Goal: Task Accomplishment & Management: Manage account settings

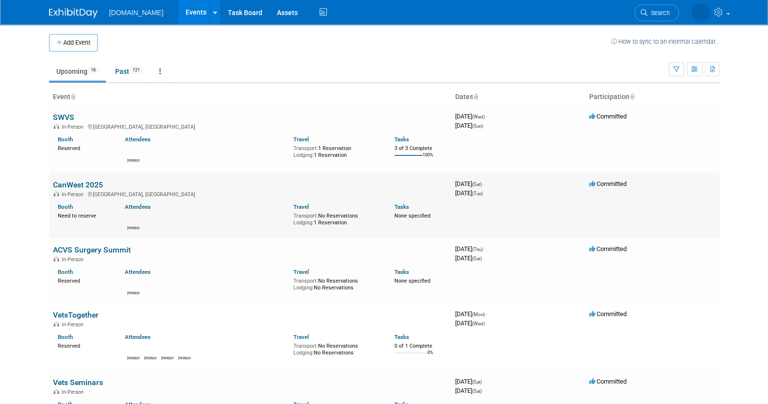
click at [79, 183] on link "CanWest 2025" at bounding box center [78, 184] width 50 height 9
click at [102, 248] on link "ACVS Surgery Summit" at bounding box center [92, 249] width 78 height 9
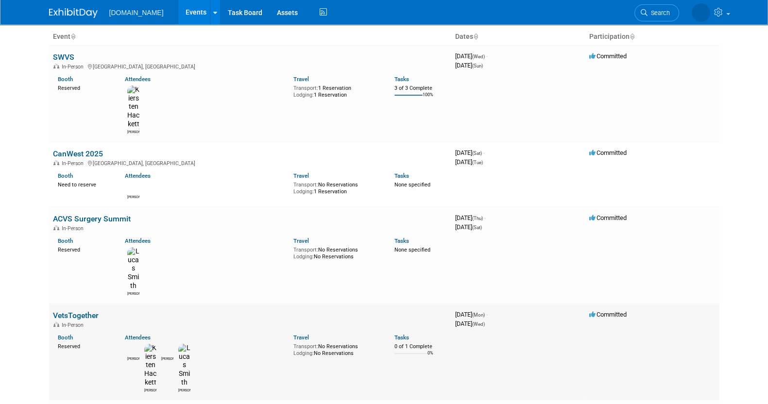
click at [95, 311] on link "VetsTogether" at bounding box center [76, 315] width 46 height 9
click at [83, 311] on link "VetsTogether" at bounding box center [76, 315] width 46 height 9
click at [71, 214] on link "ACVS Surgery Summit" at bounding box center [92, 218] width 78 height 9
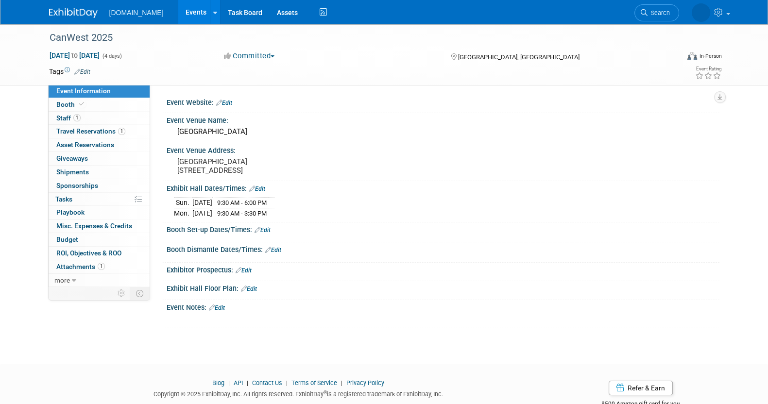
click at [84, 97] on link "Event Information" at bounding box center [99, 91] width 101 height 13
click at [96, 132] on span "Travel Reservations 1" at bounding box center [90, 131] width 69 height 8
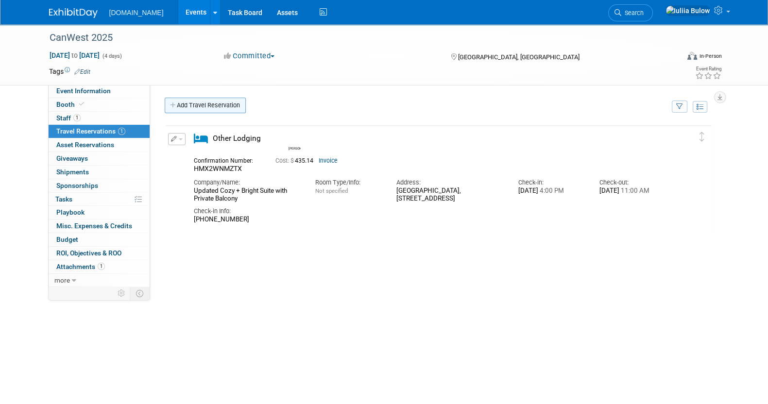
click at [205, 107] on link "Add Travel Reservation" at bounding box center [205, 106] width 81 height 16
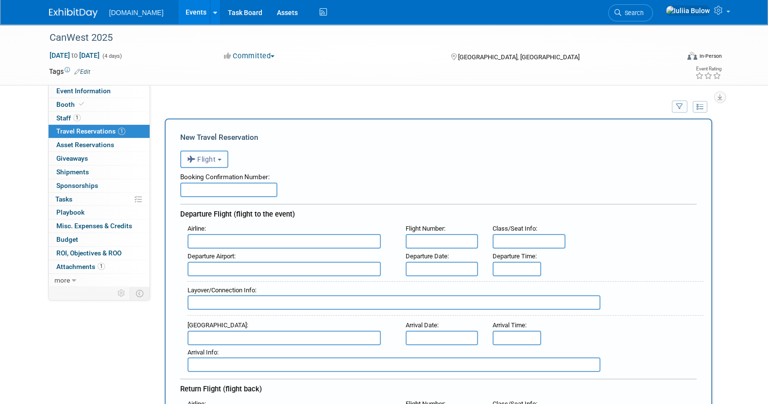
click at [207, 156] on span "Flight" at bounding box center [201, 159] width 29 height 8
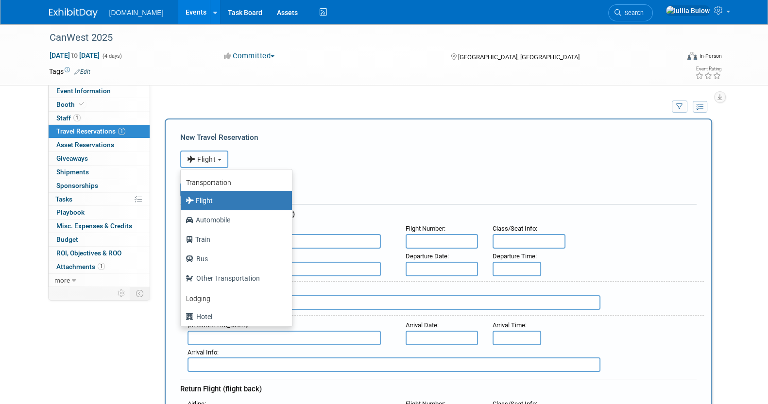
click at [207, 156] on span "Flight" at bounding box center [201, 159] width 29 height 8
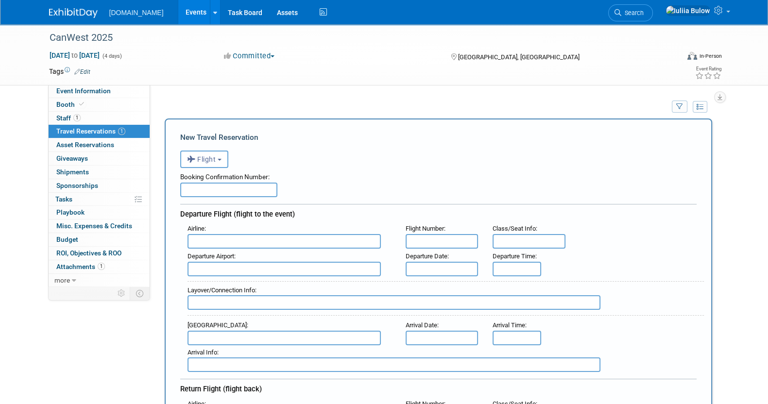
click at [218, 187] on input "text" at bounding box center [228, 190] width 97 height 15
paste input "CHHZPV"
type input "CHHZPV"
click at [230, 236] on input "text" at bounding box center [283, 241] width 193 height 15
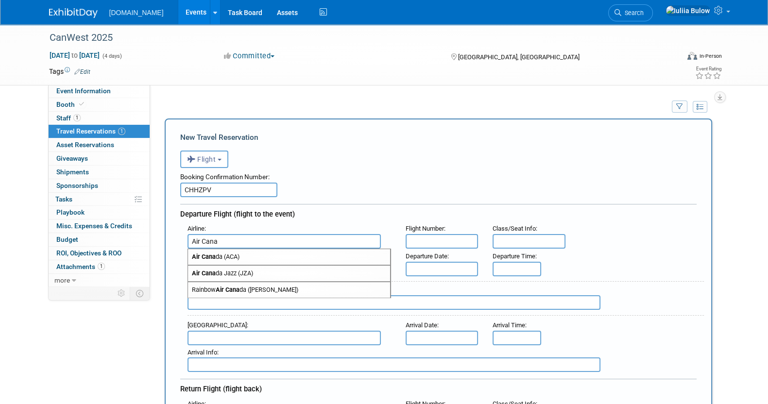
click at [214, 256] on strong "Air Cana" at bounding box center [204, 256] width 24 height 7
type input "Air Canada (ACA)"
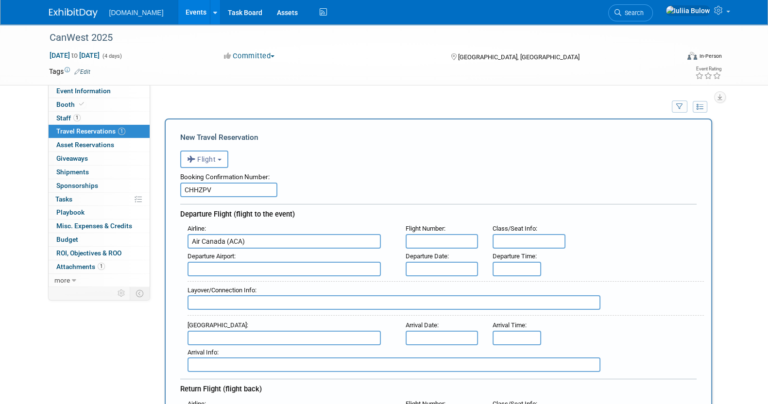
click at [442, 234] on input "text" at bounding box center [442, 241] width 73 height 15
paste input "AC 147"
type input "AC 147"
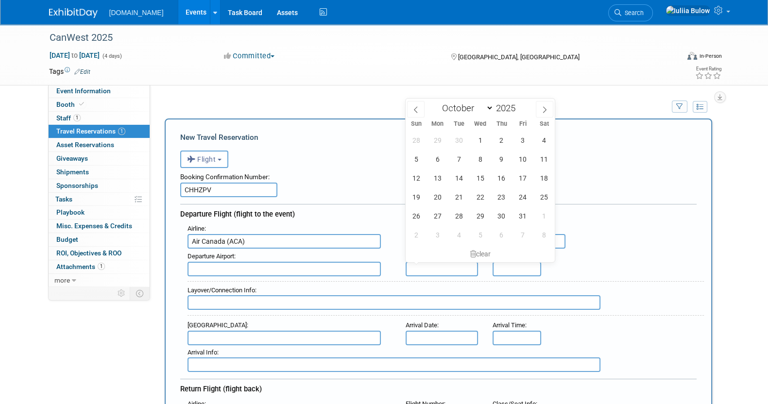
click at [450, 267] on input "text" at bounding box center [442, 269] width 73 height 15
click at [523, 179] on span "17" at bounding box center [522, 178] width 19 height 19
type input "Oct 17, 2025"
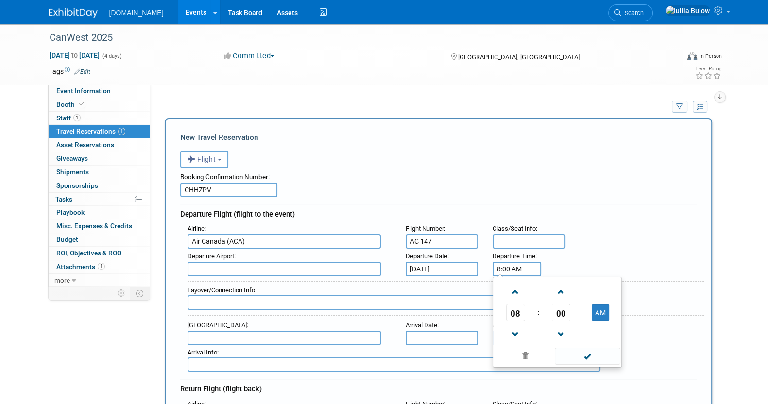
click at [526, 263] on input "8:00 AM" at bounding box center [517, 269] width 49 height 15
click at [516, 312] on span "08" at bounding box center [515, 312] width 18 height 17
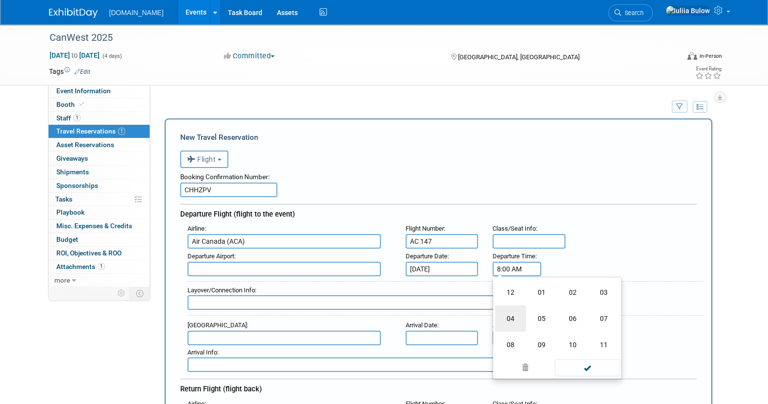
click at [515, 312] on td "04" at bounding box center [510, 319] width 31 height 26
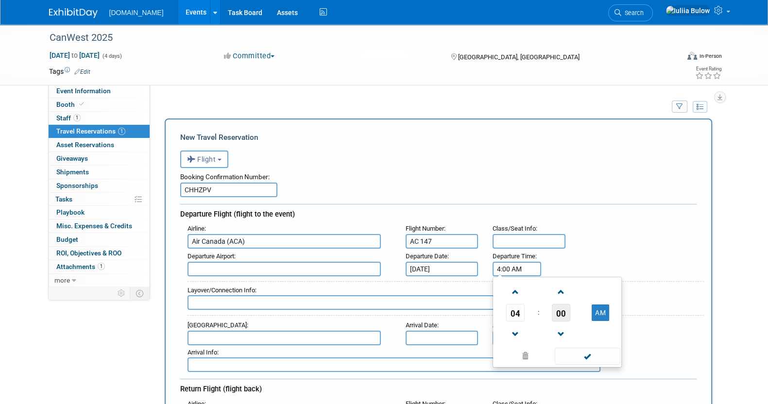
click at [559, 307] on span "00" at bounding box center [561, 312] width 18 height 17
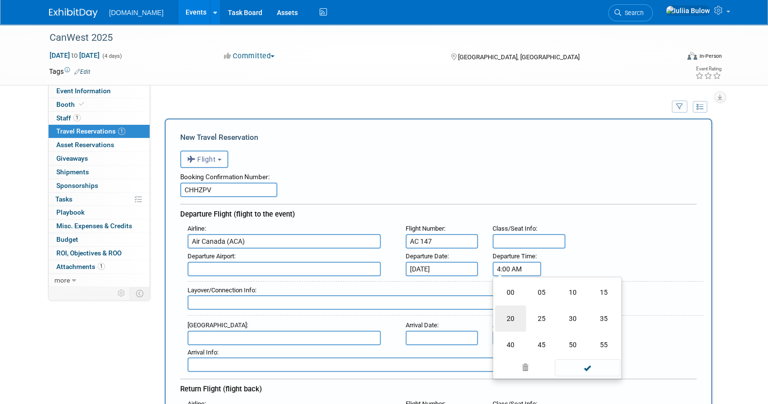
click at [500, 317] on td "20" at bounding box center [510, 319] width 31 height 26
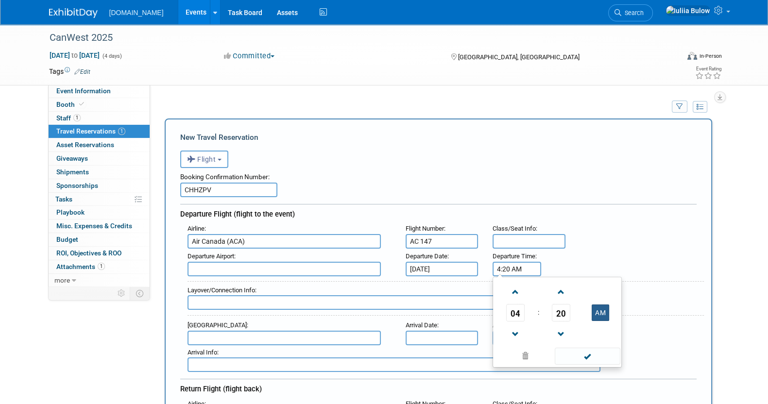
drag, startPoint x: 608, startPoint y: 312, endPoint x: 603, endPoint y: 315, distance: 5.9
click at [608, 312] on button "AM" at bounding box center [600, 313] width 17 height 17
type input "4:20 PM"
click at [582, 359] on span at bounding box center [588, 356] width 66 height 17
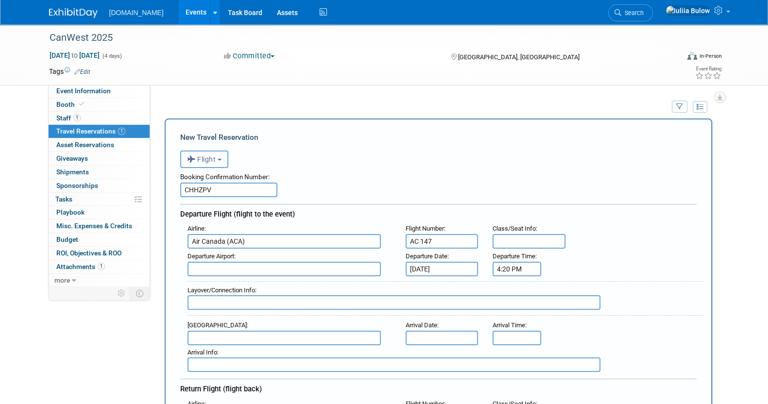
click at [292, 269] on input "text" at bounding box center [283, 269] width 193 height 15
click at [306, 278] on span "YYZ - Lester B. Pearson International Airport" at bounding box center [289, 285] width 202 height 16
type input "YYZ - Lester B. Pearson International Airport"
click at [230, 331] on input "text" at bounding box center [283, 338] width 193 height 15
paste input "Calgary YYC"
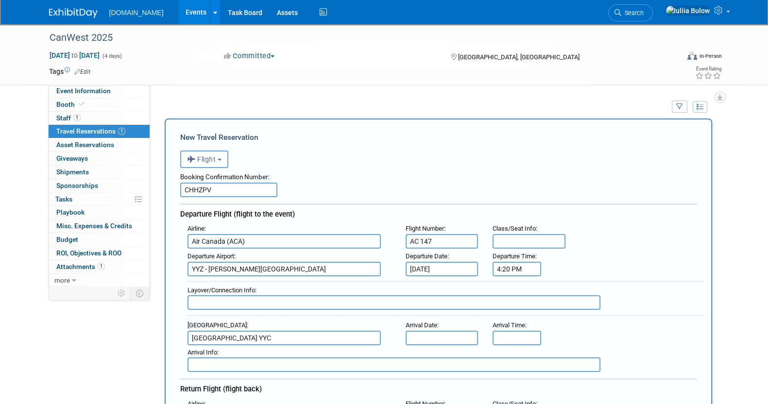
type input "Calgary YYC"
click at [447, 335] on input "text" at bounding box center [442, 338] width 73 height 15
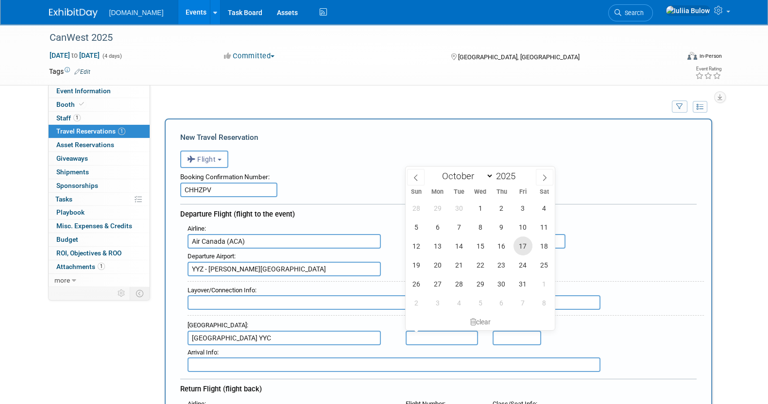
click at [519, 247] on span "17" at bounding box center [522, 246] width 19 height 19
type input "Oct 17, 2025"
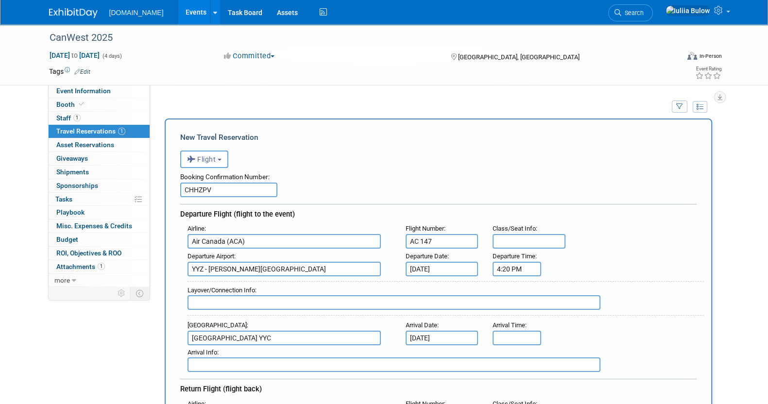
click at [644, 312] on div "Layover/Connection Info :" at bounding box center [445, 298] width 516 height 35
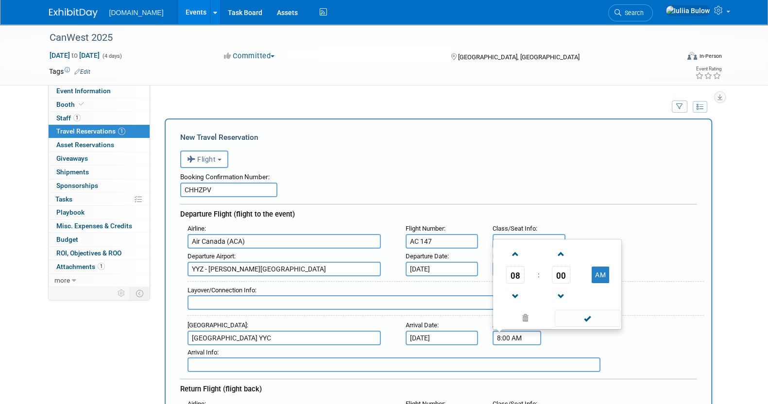
click at [497, 332] on input "8:00 AM" at bounding box center [517, 338] width 49 height 15
click at [517, 272] on span "08" at bounding box center [515, 274] width 18 height 17
click at [572, 268] on td "06" at bounding box center [572, 269] width 31 height 26
click at [566, 271] on span "00" at bounding box center [561, 274] width 18 height 17
click at [600, 269] on td "35" at bounding box center [603, 269] width 31 height 26
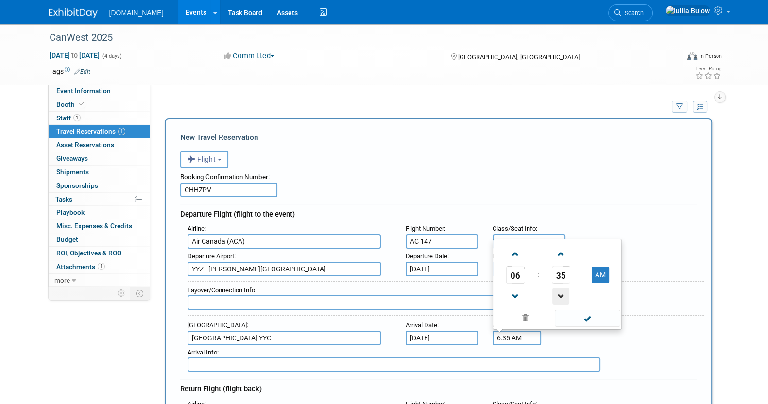
click at [557, 290] on span at bounding box center [560, 296] width 17 height 17
click at [603, 274] on button "AM" at bounding box center [600, 275] width 17 height 17
type input "6:32 PM"
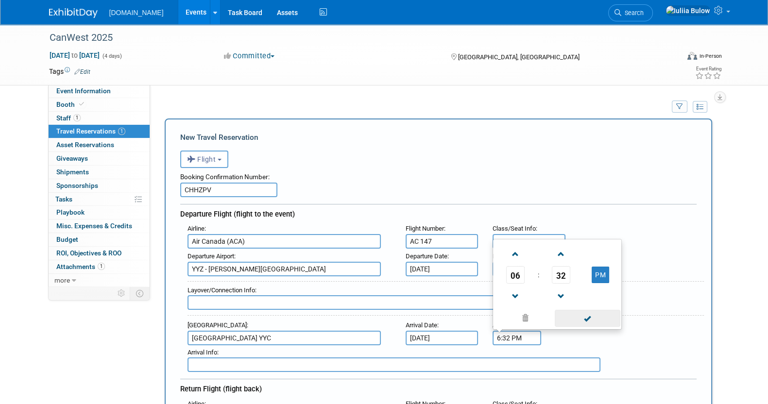
click at [593, 310] on span at bounding box center [588, 318] width 66 height 17
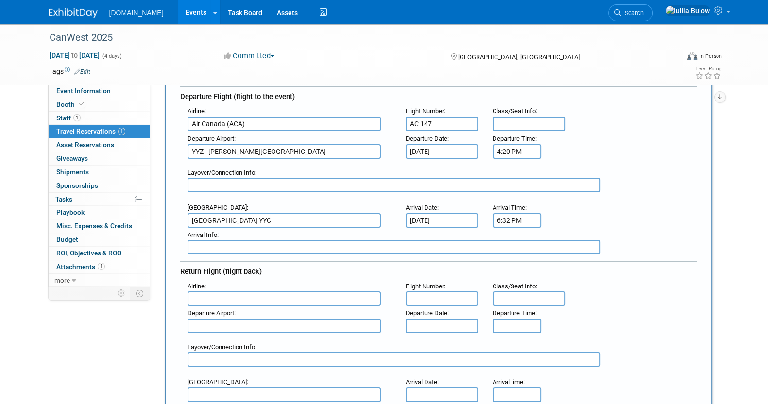
scroll to position [121, 0]
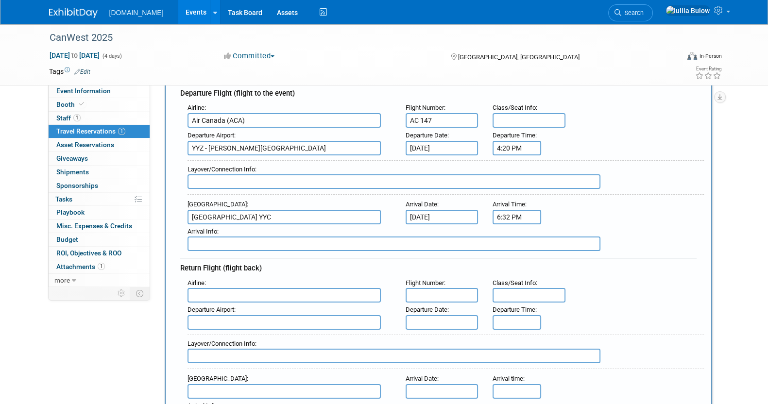
click at [228, 288] on input "text" at bounding box center [283, 295] width 193 height 15
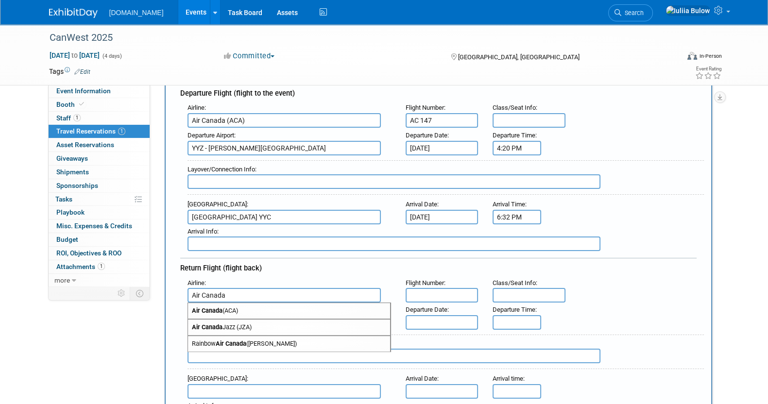
click at [225, 307] on span "Air Canada (ACA)" at bounding box center [289, 311] width 202 height 16
type input "Air Canada (ACA)"
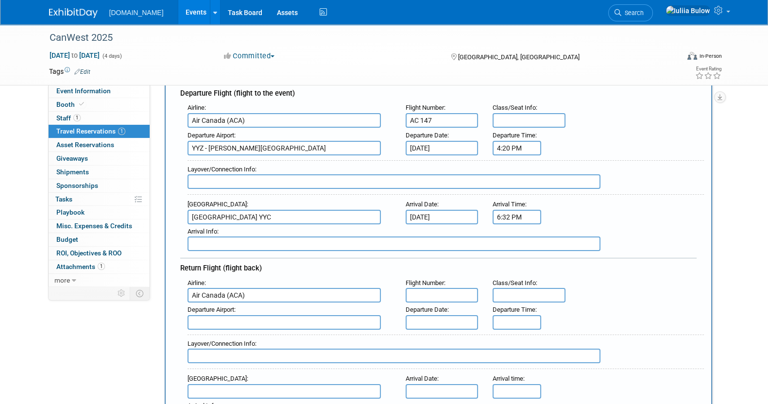
click at [440, 290] on input "text" at bounding box center [442, 295] width 73 height 15
paste input "AC 152"
type input "AC 152"
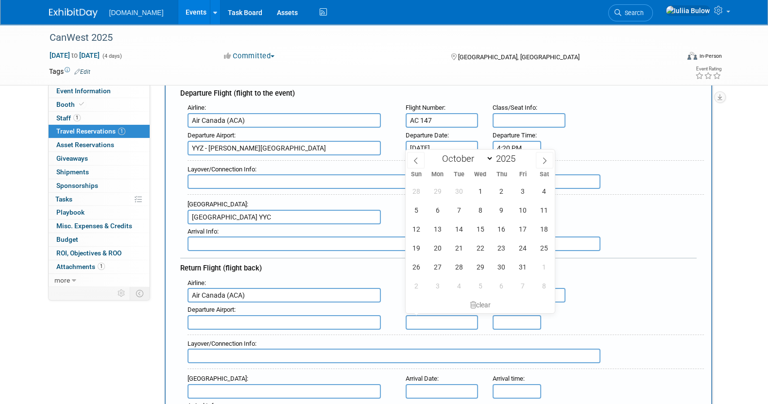
click at [445, 319] on input "text" at bounding box center [442, 322] width 73 height 15
click at [436, 248] on span "20" at bounding box center [437, 247] width 19 height 19
type input "Oct 20, 2025"
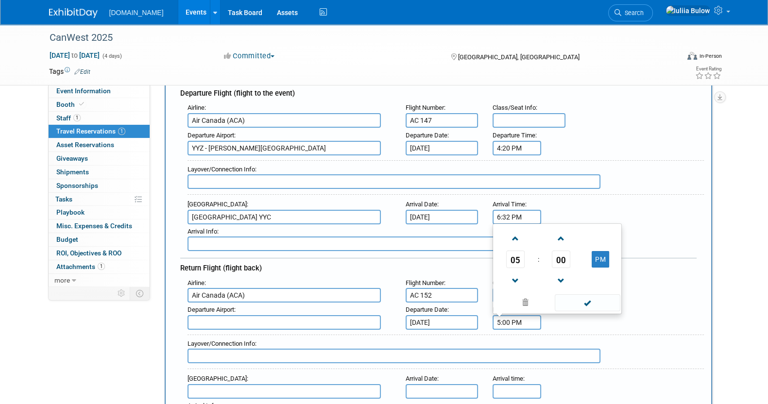
click at [523, 316] on input "5:00 PM" at bounding box center [517, 322] width 49 height 15
click at [535, 322] on input "5:00 PM" at bounding box center [517, 322] width 49 height 15
click at [514, 230] on span at bounding box center [515, 238] width 17 height 17
type input "6:00 PM"
click at [567, 294] on span at bounding box center [588, 302] width 66 height 17
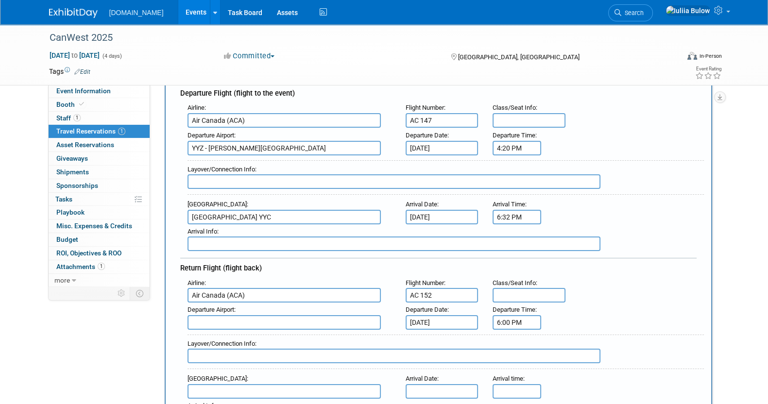
click at [309, 319] on input "text" at bounding box center [283, 322] width 193 height 15
click at [307, 339] on span "YYC - Calgary International Airport" at bounding box center [289, 338] width 202 height 16
type input "YYC - Calgary International Airport"
click at [257, 377] on div "Arrival Airport :" at bounding box center [289, 379] width 204 height 11
click at [257, 388] on input "text" at bounding box center [283, 391] width 193 height 15
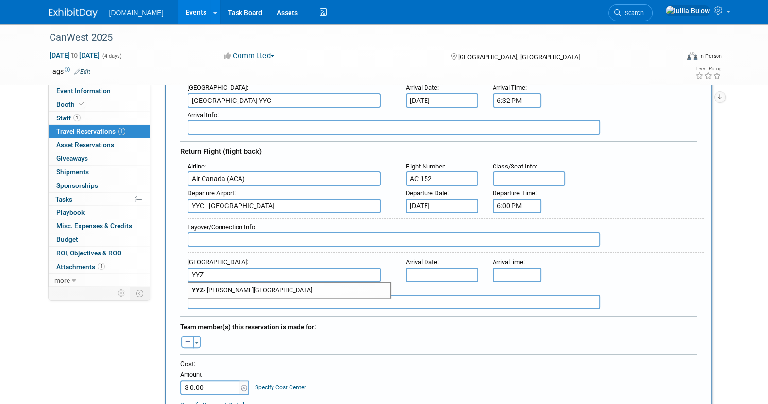
scroll to position [242, 0]
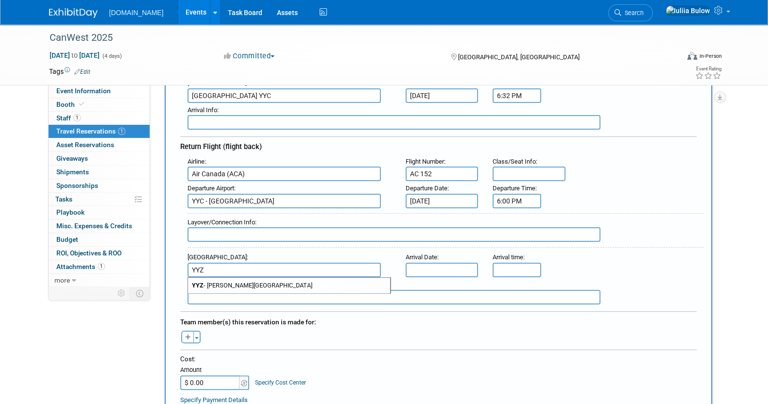
click at [293, 278] on span "YYZ - Lester B. Pearson International Airport" at bounding box center [289, 286] width 202 height 16
type input "YYZ - Lester B. Pearson International Airport"
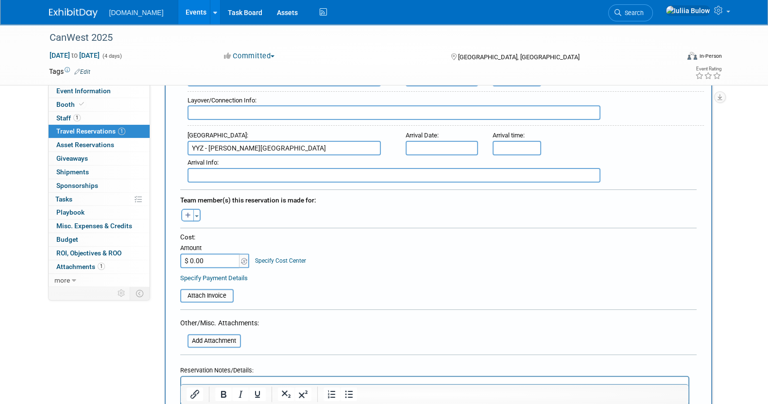
click at [434, 132] on span "Arrival Date" at bounding box center [422, 135] width 32 height 7
click at [435, 145] on input "text" at bounding box center [442, 148] width 73 height 15
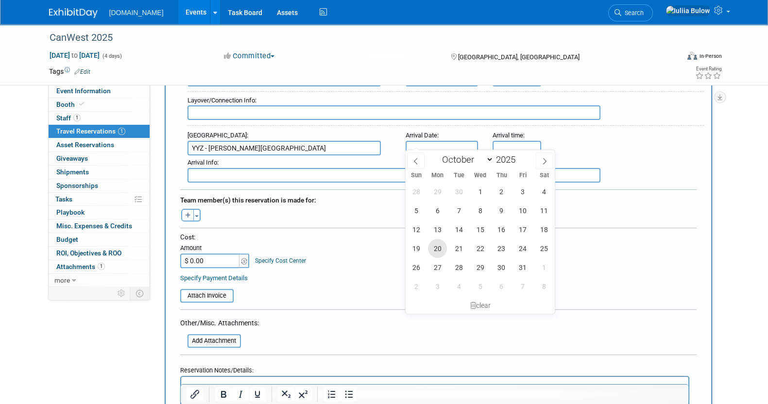
click at [443, 249] on span "20" at bounding box center [437, 248] width 19 height 19
type input "Oct 20, 2025"
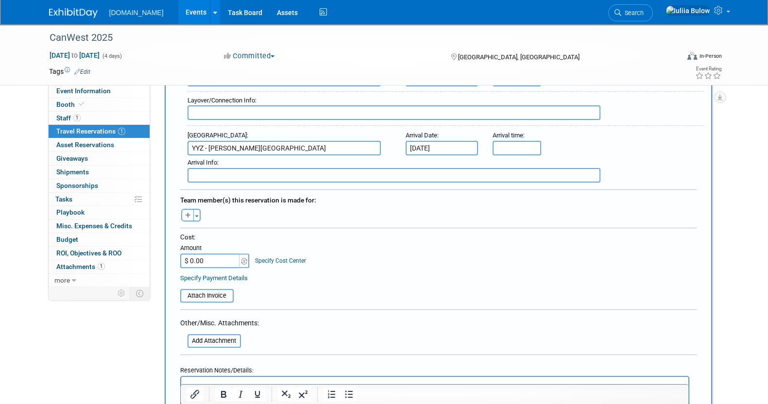
click at [588, 170] on input "text" at bounding box center [393, 175] width 413 height 15
click at [519, 141] on input "5:00 PM" at bounding box center [517, 148] width 49 height 15
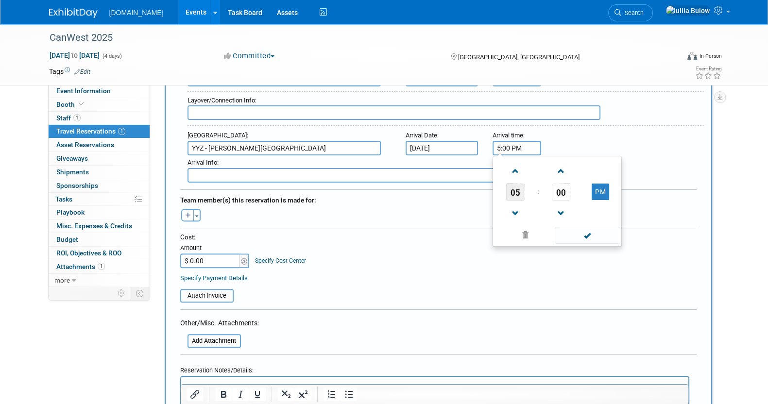
click at [518, 189] on span "05" at bounding box center [515, 191] width 18 height 17
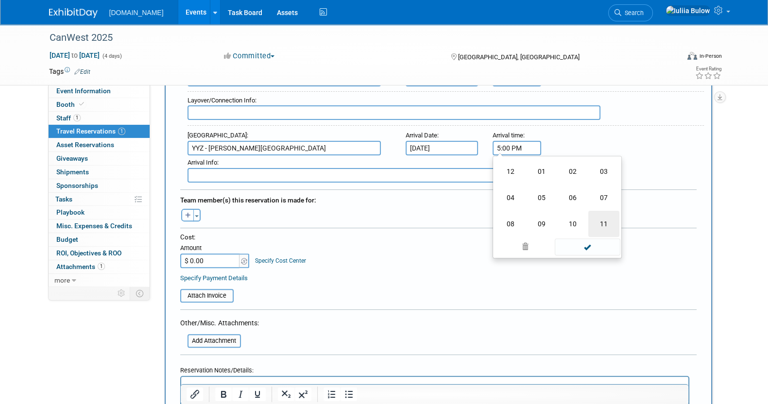
click at [612, 217] on td "11" at bounding box center [603, 224] width 31 height 26
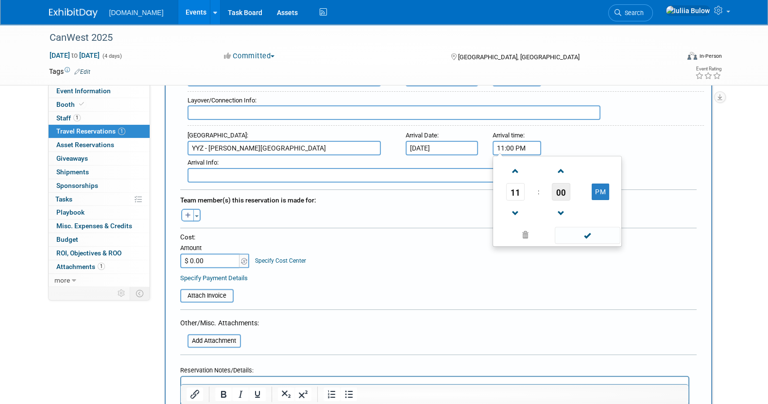
click at [568, 189] on span "00" at bounding box center [561, 191] width 18 height 17
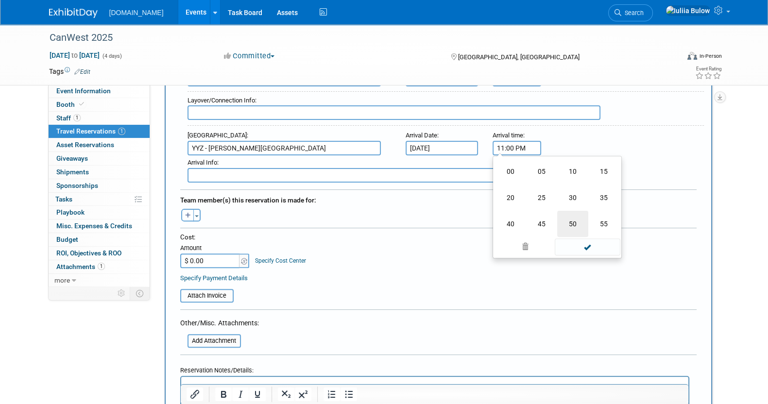
click at [579, 215] on td "50" at bounding box center [572, 224] width 31 height 26
type input "11:50 PM"
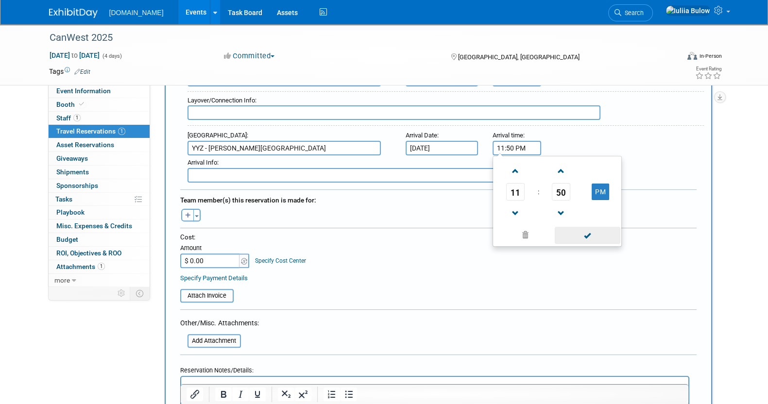
click at [594, 228] on span at bounding box center [588, 235] width 66 height 17
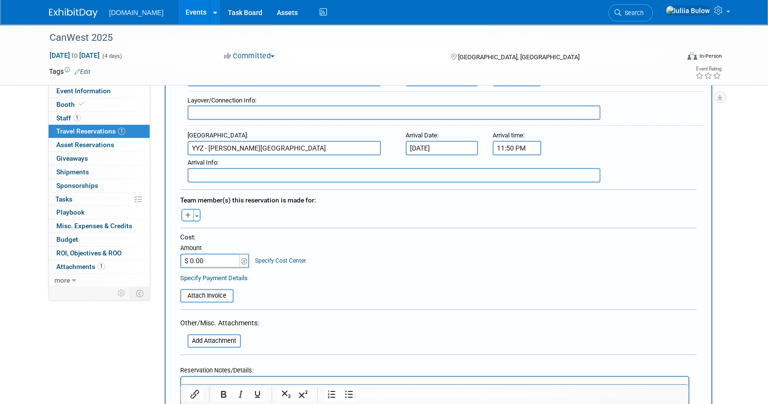
click at [190, 213] on icon "button" at bounding box center [188, 216] width 6 height 6
select select
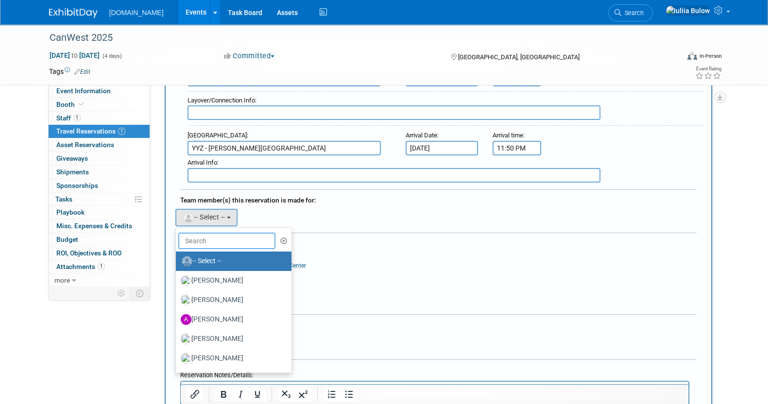
click at [214, 233] on input "text" at bounding box center [226, 241] width 97 height 17
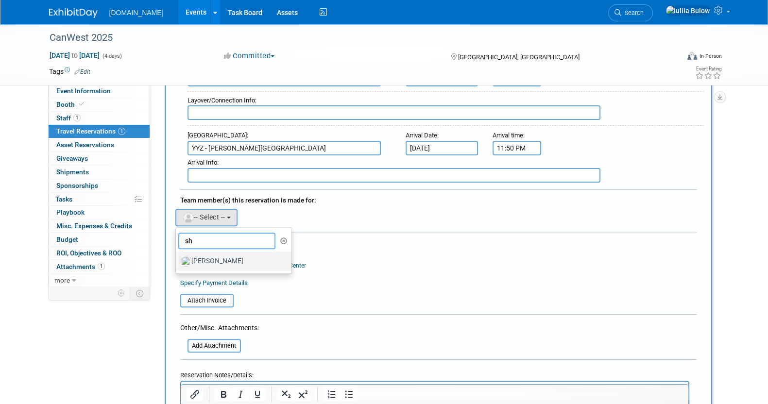
type input "sh"
click at [215, 254] on label "Shawn Wilkie" at bounding box center [232, 262] width 102 height 16
click at [177, 257] on input "Shawn Wilkie" at bounding box center [174, 260] width 6 height 6
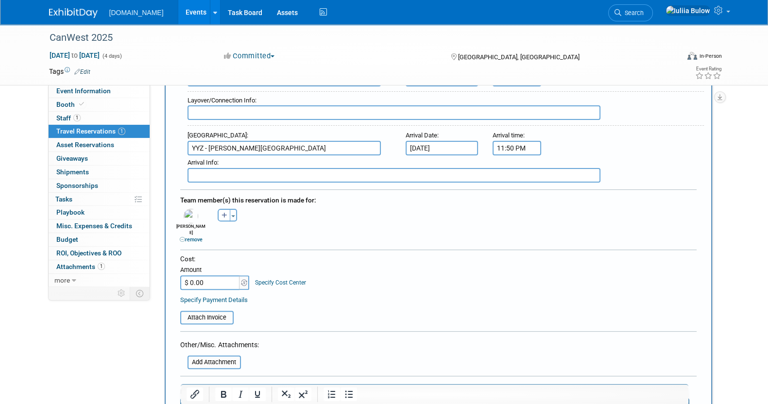
click at [212, 266] on div "Amount" at bounding box center [215, 271] width 70 height 10
click at [213, 275] on input "$ 0.00" at bounding box center [210, 282] width 61 height 15
paste input "420.03"
type input "$ 420.03"
click at [402, 264] on div "Cost: Amount $ 420.03 Specify Cost Center Cost Center -- Not Specified --" at bounding box center [438, 272] width 516 height 35
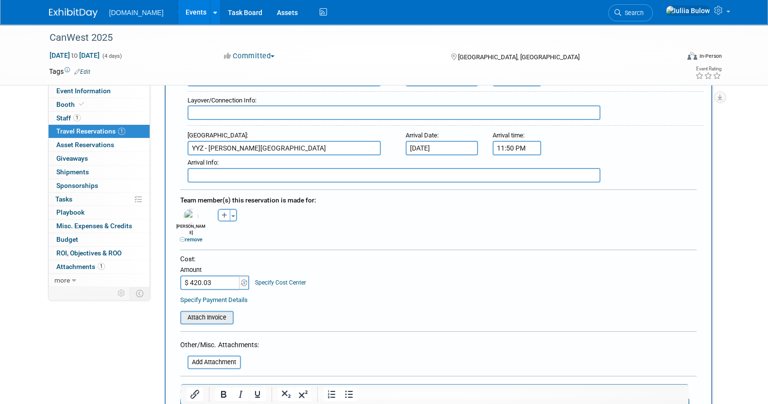
click at [196, 312] on input "file" at bounding box center [175, 318] width 116 height 12
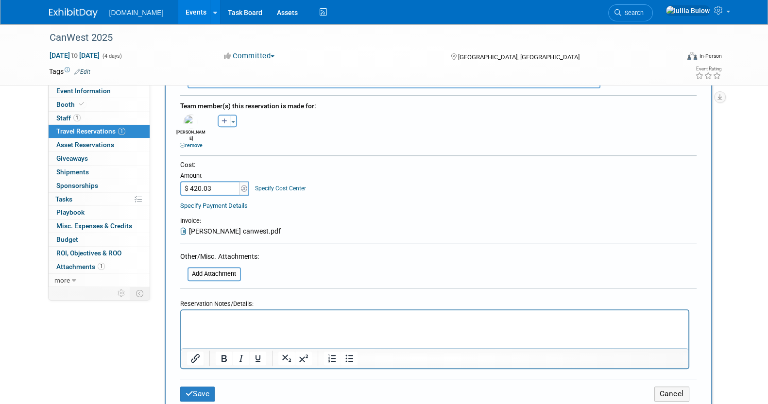
scroll to position [546, 0]
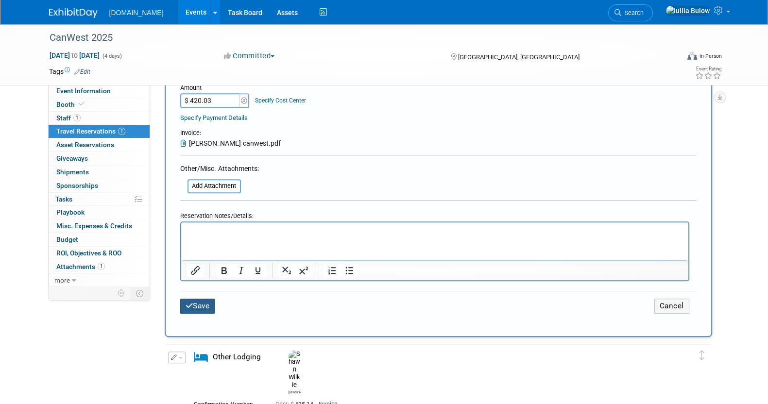
click at [201, 299] on button "Save" at bounding box center [197, 306] width 35 height 15
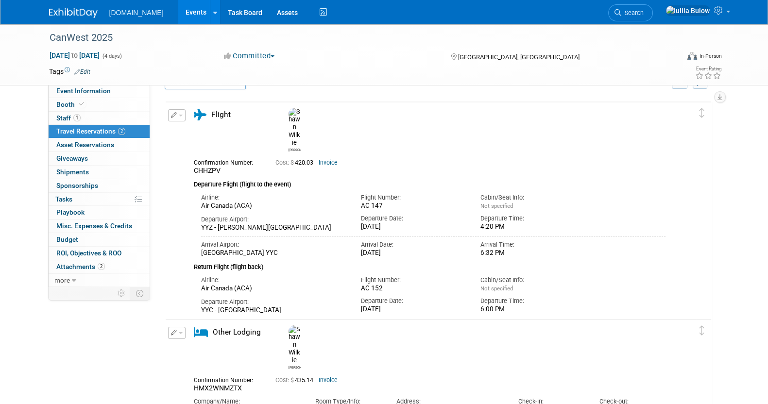
scroll to position [0, 0]
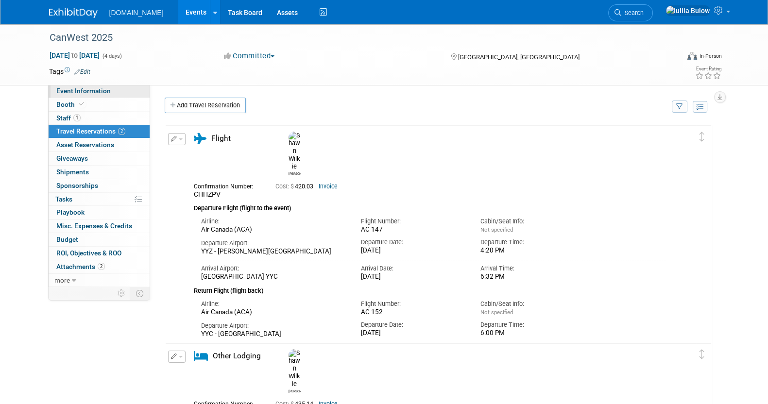
click at [105, 95] on span "Event Information" at bounding box center [83, 91] width 54 height 8
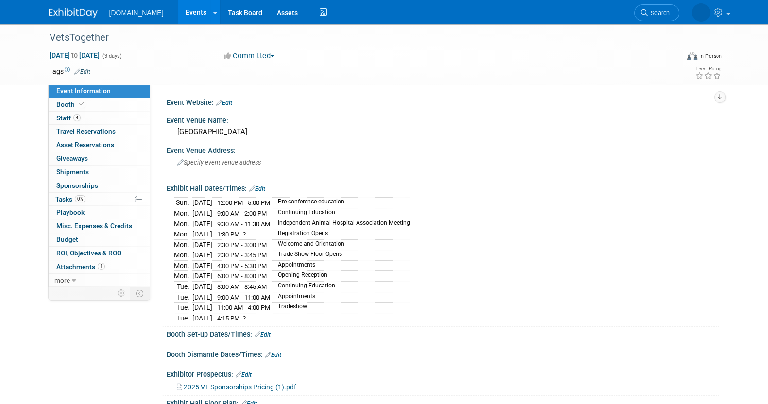
scroll to position [60, 0]
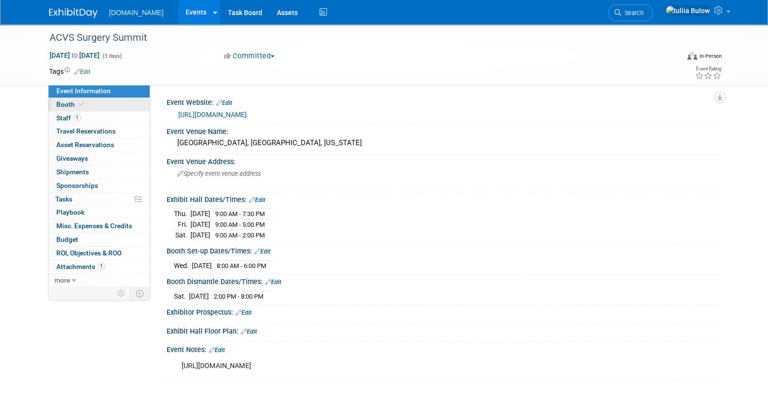
click at [74, 101] on span "Booth" at bounding box center [71, 105] width 30 height 8
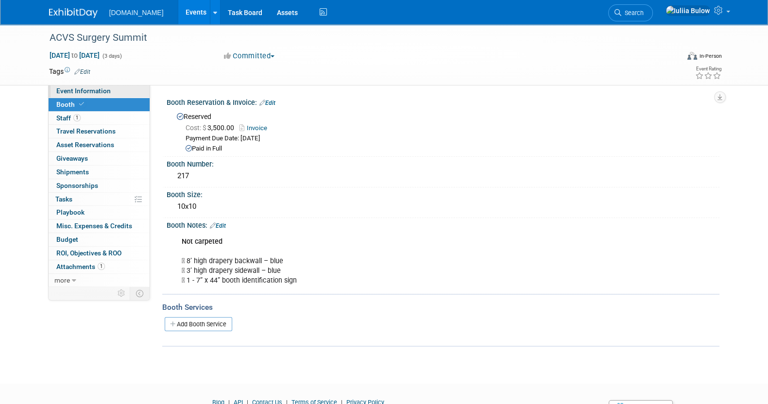
click at [85, 88] on span "Event Information" at bounding box center [83, 91] width 54 height 8
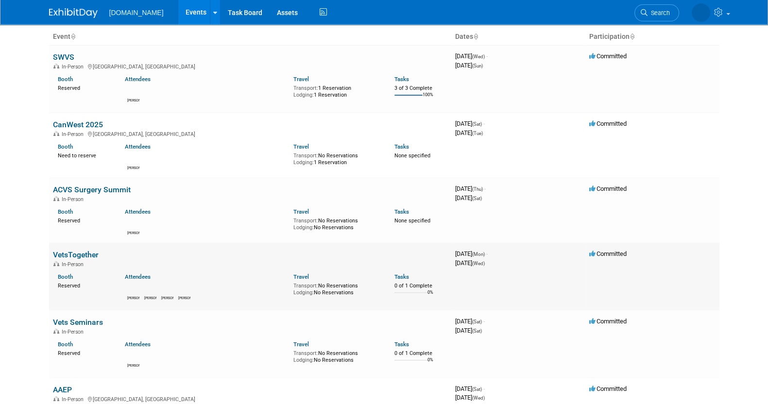
click at [82, 250] on link "VetsTogether" at bounding box center [76, 254] width 46 height 9
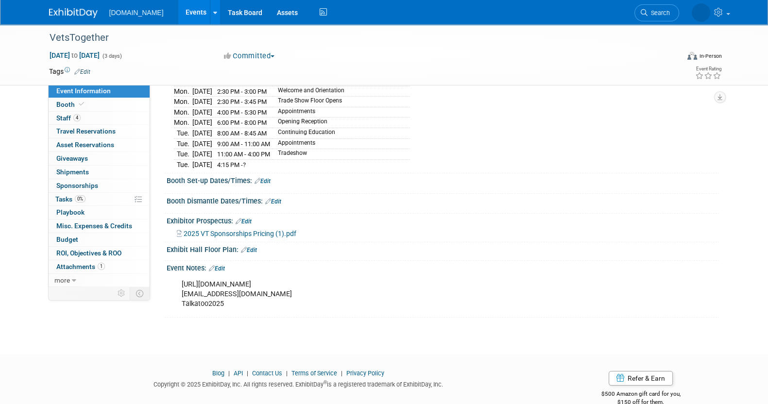
scroll to position [166, 0]
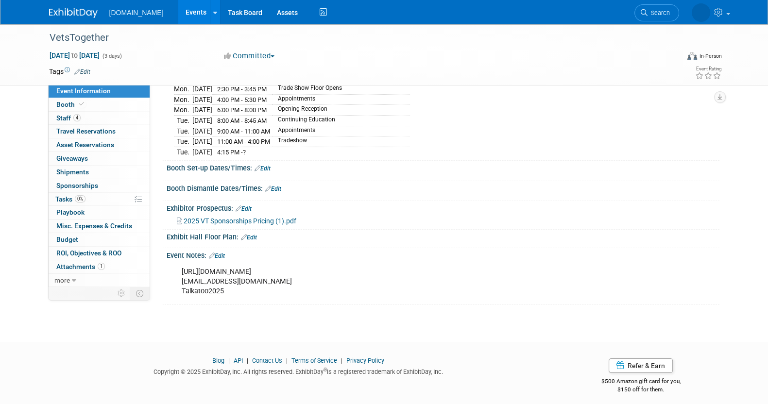
click at [483, 264] on div "https://matchmaking.grip.events/vettogether/app/home/network/list/109809?page=3…" at bounding box center [394, 281] width 438 height 39
drag, startPoint x: 486, startPoint y: 266, endPoint x: 172, endPoint y: 263, distance: 313.8
click at [172, 263] on div "https://matchmaking.grip.events/vettogether/app/home/network/list/109809?page=3…" at bounding box center [443, 281] width 553 height 42
copy div "https://matchmaking.grip.events/vettogether/app/home/network/list/109809?page=3…"
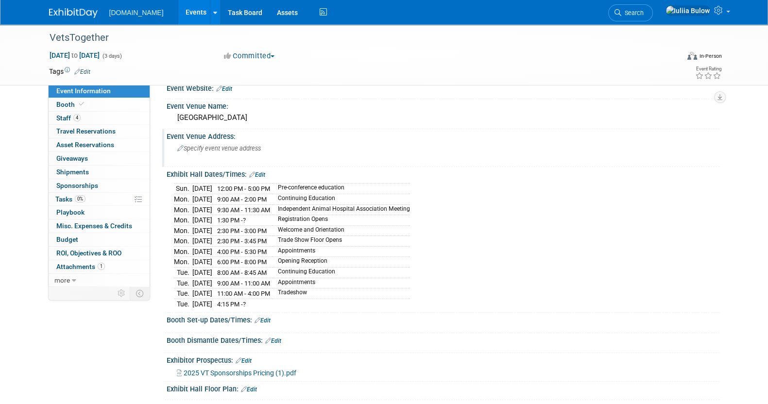
scroll to position [0, 0]
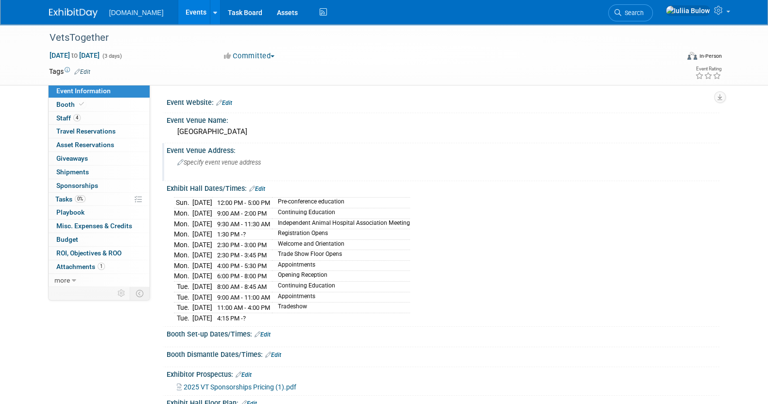
click at [257, 140] on div "Event Website: Edit Event Venue Name: New Orleans Event Venue Address: Specify …" at bounding box center [438, 283] width 547 height 376
click at [261, 188] on link "Edit" at bounding box center [257, 189] width 16 height 7
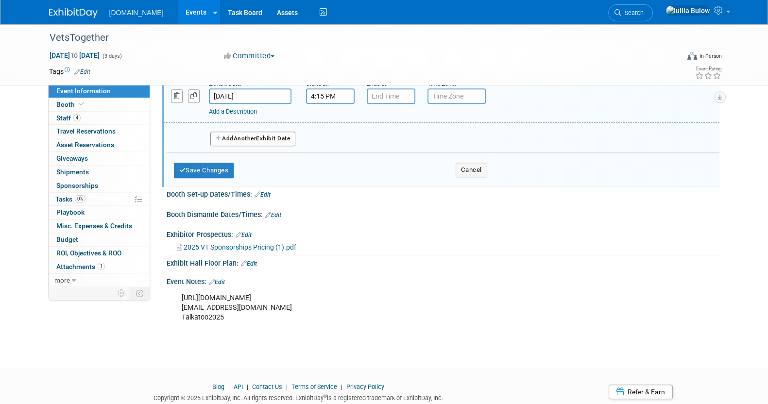
scroll to position [850, 0]
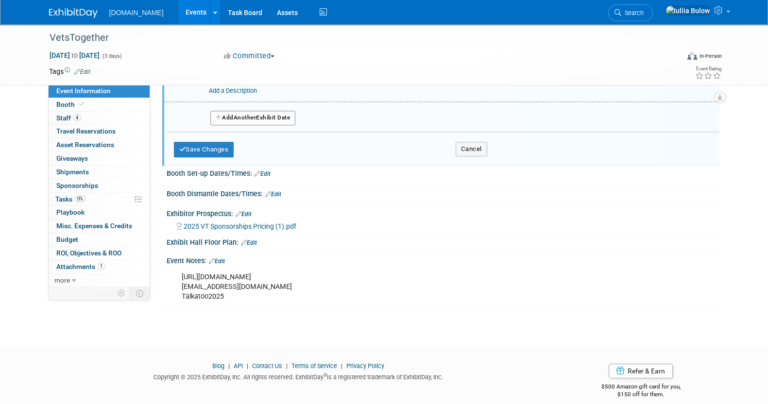
click at [239, 114] on span "Another" at bounding box center [245, 117] width 23 height 7
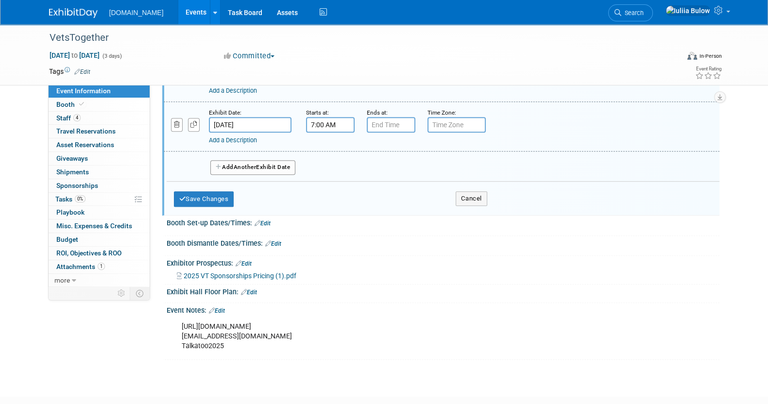
click at [346, 117] on input "7:00 AM" at bounding box center [330, 125] width 49 height 16
click at [342, 117] on input "7:00 AM" at bounding box center [330, 125] width 49 height 16
drag, startPoint x: 330, startPoint y: 153, endPoint x: 322, endPoint y: 156, distance: 8.9
click at [322, 161] on span "07" at bounding box center [328, 169] width 18 height 17
click at [322, 188] on td "08" at bounding box center [323, 201] width 31 height 26
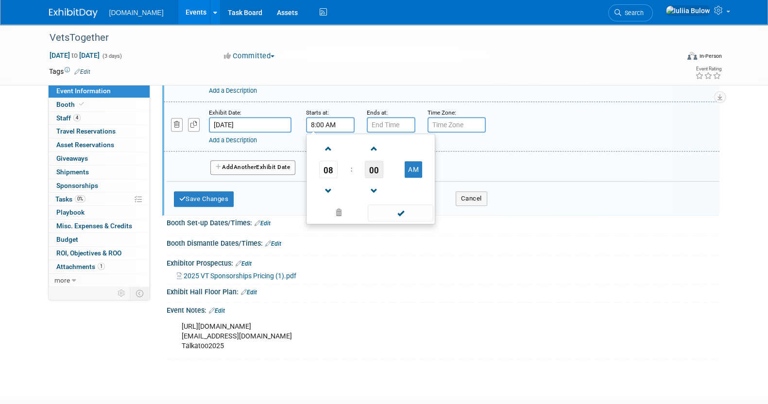
click at [376, 161] on span "00" at bounding box center [374, 169] width 18 height 17
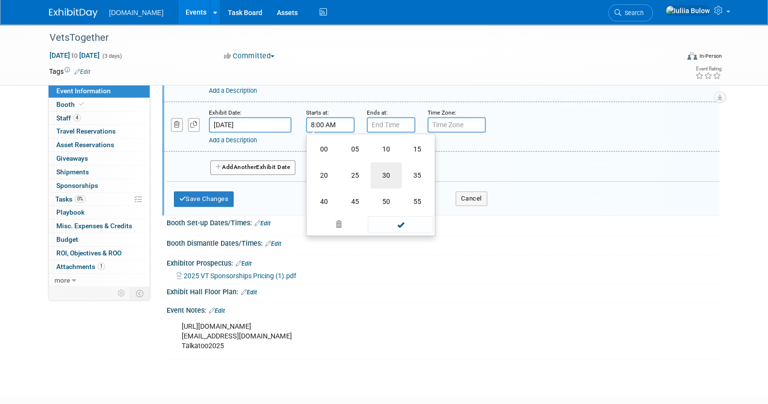
click at [379, 162] on td "30" at bounding box center [386, 175] width 31 height 26
type input "8:30 AM"
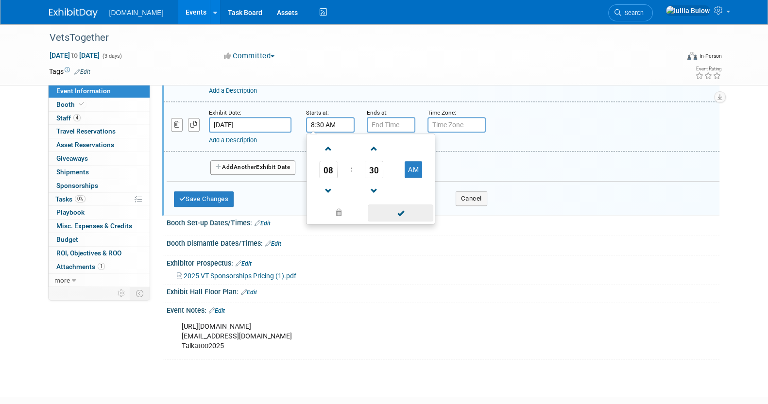
click at [402, 204] on span at bounding box center [401, 212] width 66 height 17
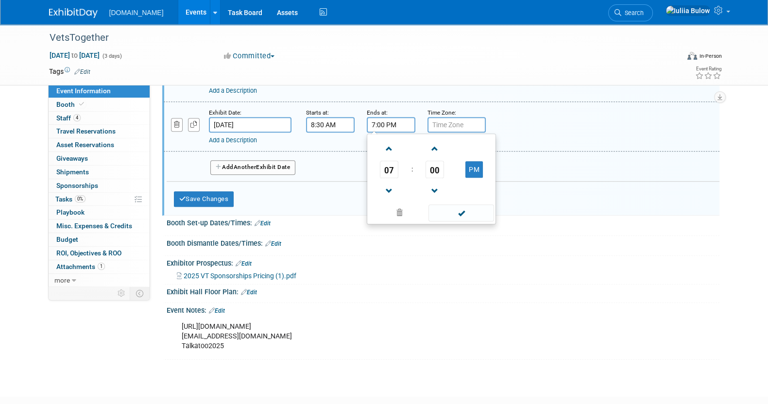
click at [389, 119] on input "7:00 PM" at bounding box center [391, 125] width 49 height 16
click at [391, 140] on span at bounding box center [389, 148] width 17 height 17
click at [384, 178] on link at bounding box center [389, 190] width 18 height 25
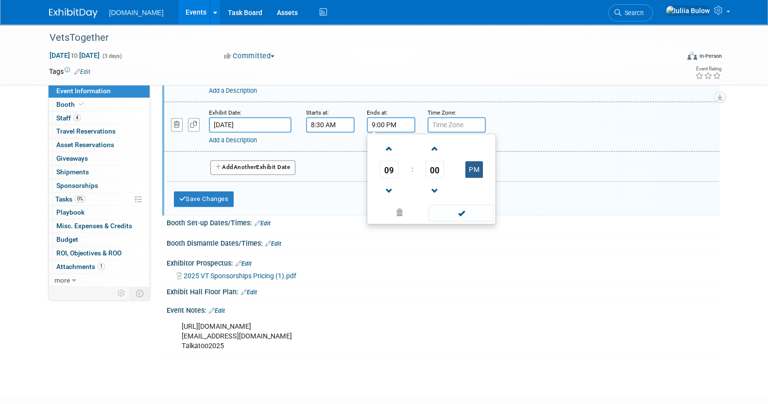
click at [475, 161] on button "PM" at bounding box center [473, 169] width 17 height 17
type input "9:00 AM"
click at [250, 136] on link "Add a Description" at bounding box center [233, 139] width 48 height 7
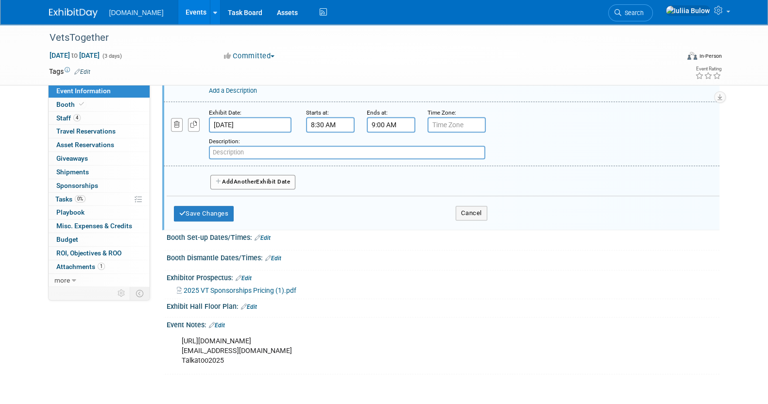
paste input "Coffee & Networking"
type input "Coffee & Networking"
click at [238, 175] on button "Add Another Exhibit Date" at bounding box center [252, 182] width 85 height 15
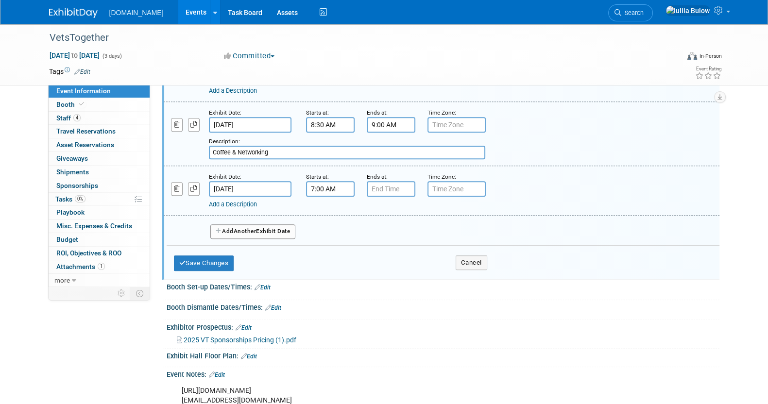
click at [346, 181] on input "7:00 AM" at bounding box center [330, 189] width 49 height 16
click at [332, 225] on span "07" at bounding box center [328, 233] width 18 height 17
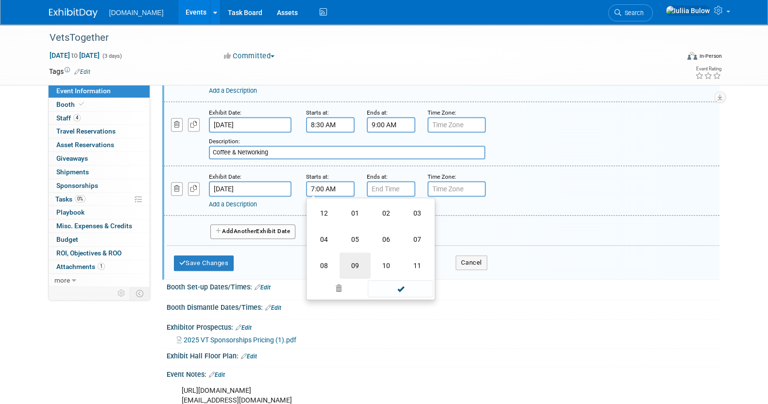
click at [351, 255] on td "09" at bounding box center [355, 266] width 31 height 26
type input "9:00 AM"
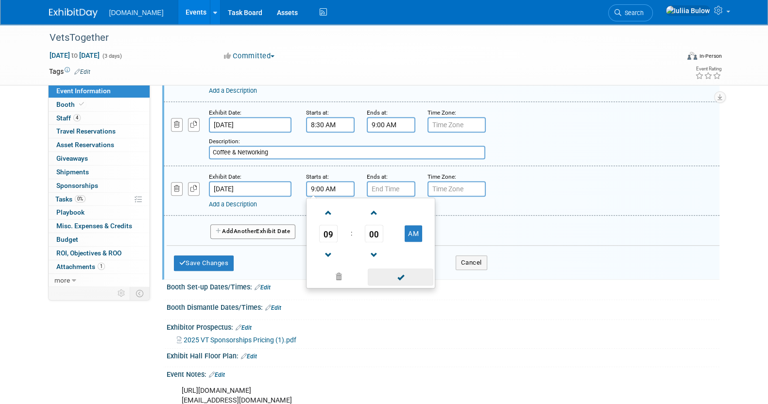
click at [396, 269] on span at bounding box center [401, 277] width 66 height 17
click at [391, 181] on input "7:00 PM" at bounding box center [391, 189] width 49 height 16
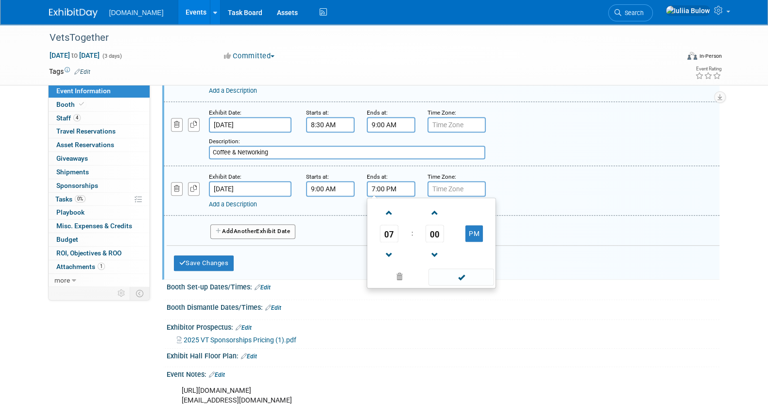
click at [395, 181] on input "7:00 PM" at bounding box center [391, 189] width 49 height 16
click at [389, 225] on span "07" at bounding box center [389, 233] width 18 height 17
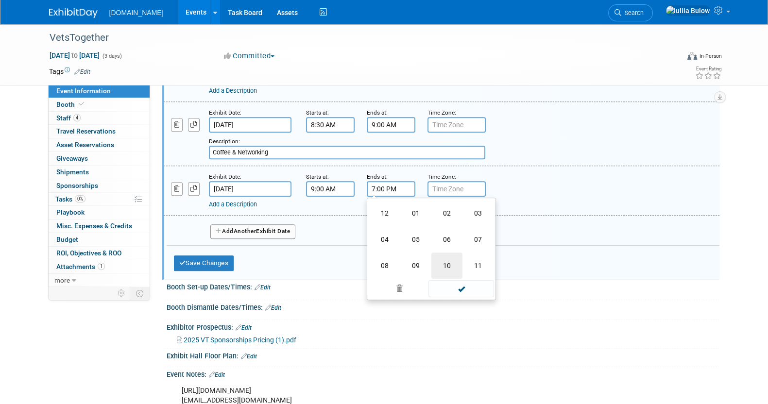
click at [434, 253] on td "10" at bounding box center [446, 266] width 31 height 26
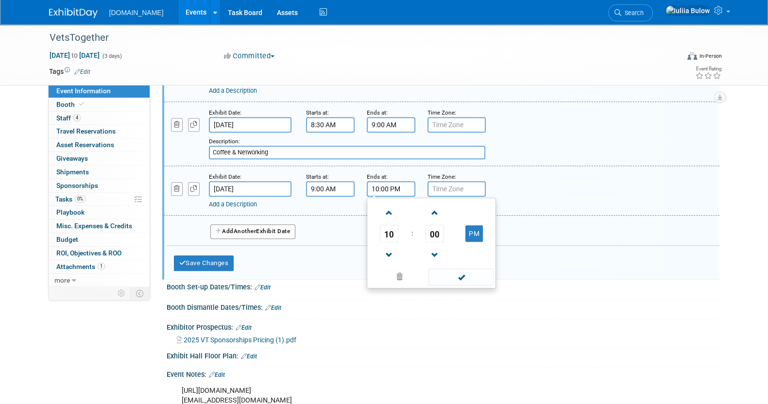
click at [440, 225] on span "00" at bounding box center [434, 233] width 18 height 17
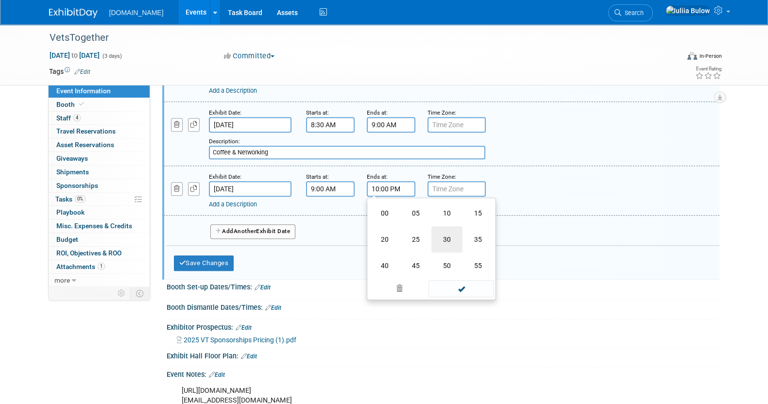
click at [440, 227] on td "30" at bounding box center [446, 239] width 31 height 26
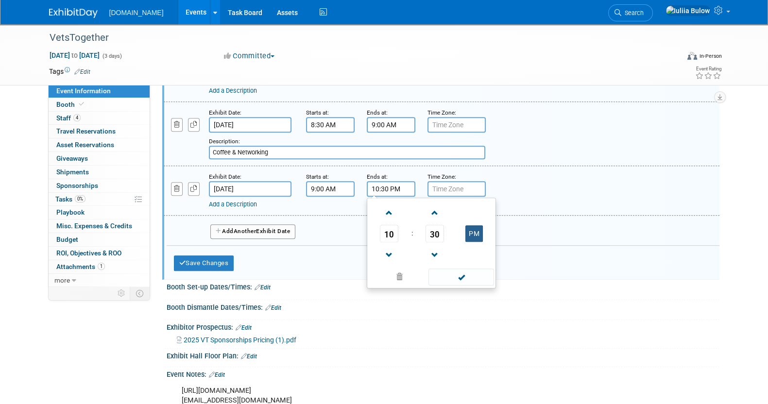
click at [474, 225] on button "PM" at bounding box center [473, 233] width 17 height 17
type input "10:30 AM"
click at [461, 270] on span at bounding box center [461, 277] width 66 height 17
click at [252, 201] on link "Add a Description" at bounding box center [233, 204] width 48 height 7
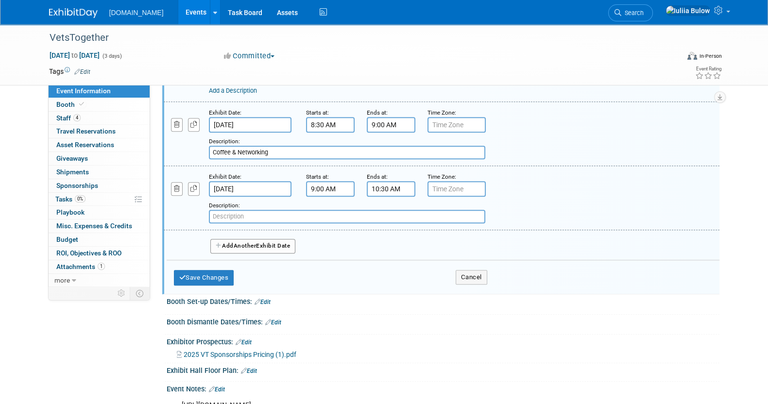
paste input "One-on-One Appointments"
type input "One-on-One Appointments"
click at [269, 239] on button "Add Another Exhibit Date" at bounding box center [252, 246] width 85 height 15
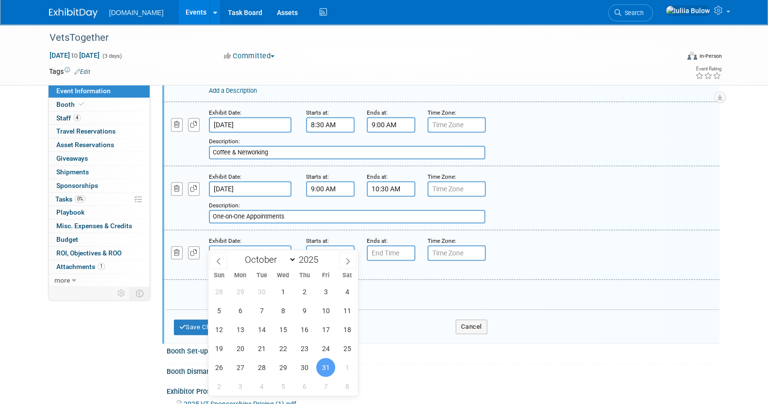
click at [265, 245] on input "Oct 31, 2025" at bounding box center [250, 253] width 83 height 16
click at [267, 181] on input "Oct 30, 2025" at bounding box center [250, 189] width 83 height 16
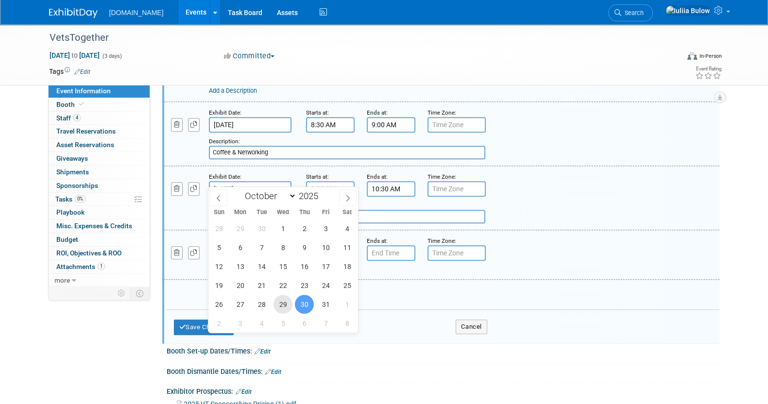
click at [284, 298] on span "29" at bounding box center [282, 304] width 19 height 19
type input "[DATE]"
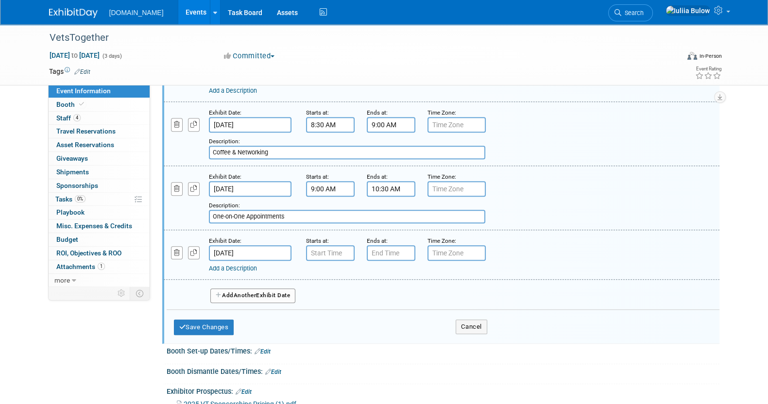
click at [238, 245] on input "Oct 31, 2025" at bounding box center [250, 253] width 83 height 16
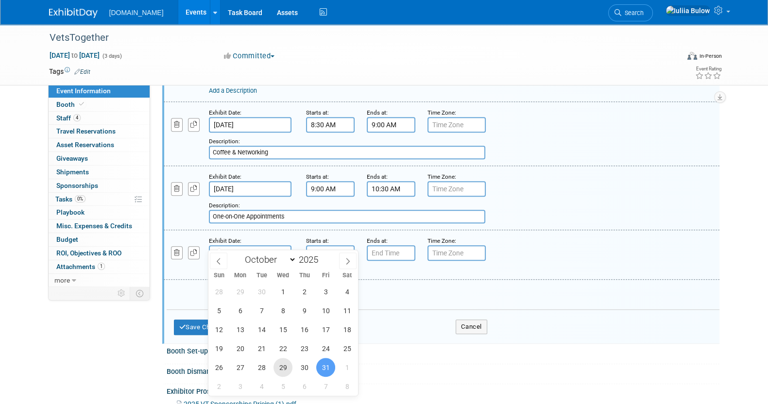
click at [276, 363] on span "29" at bounding box center [282, 367] width 19 height 19
type input "[DATE]"
click at [327, 245] on input "7:00 AM" at bounding box center [330, 253] width 49 height 16
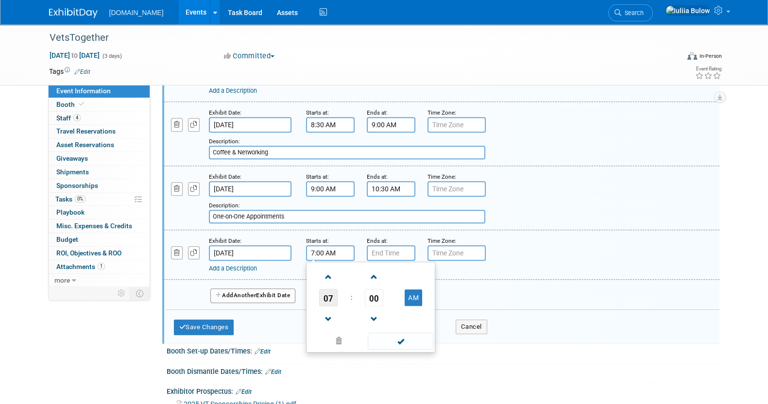
click at [327, 289] on span "07" at bounding box center [328, 297] width 18 height 17
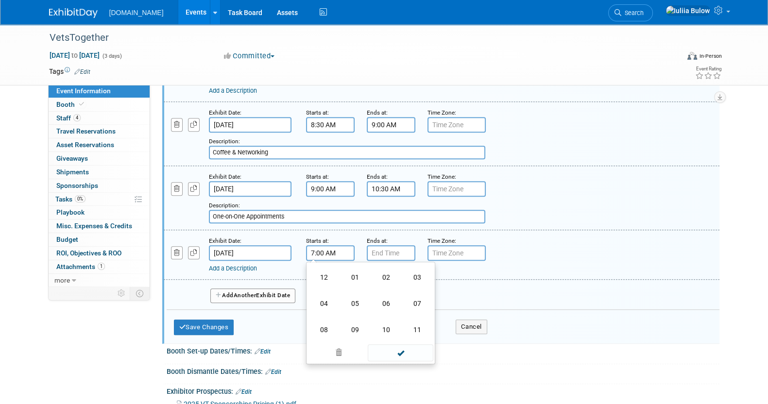
click at [382, 317] on td "10" at bounding box center [386, 330] width 31 height 26
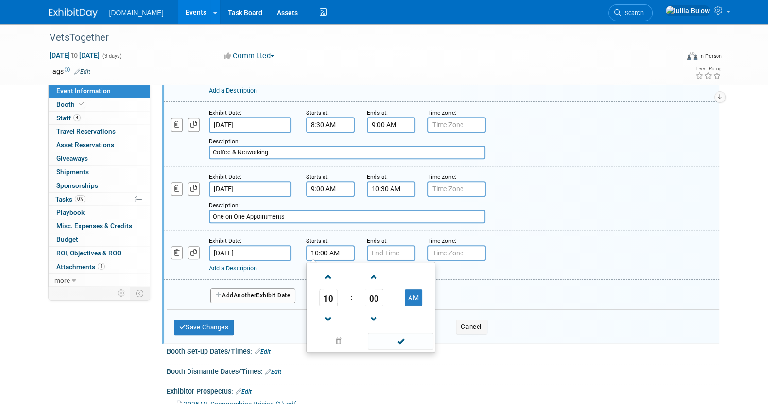
click at [372, 289] on span "00" at bounding box center [374, 297] width 18 height 17
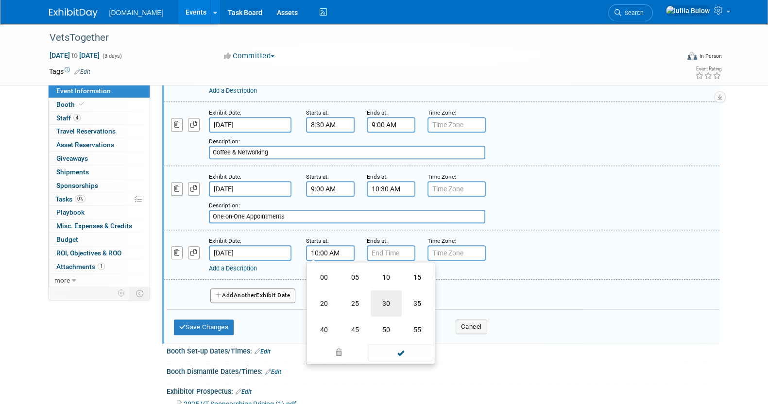
click at [384, 290] on td "30" at bounding box center [386, 303] width 31 height 26
type input "10:30 AM"
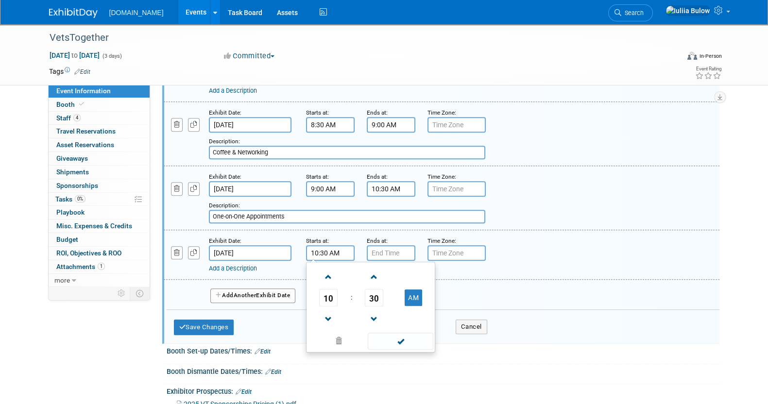
drag, startPoint x: 392, startPoint y: 335, endPoint x: 392, endPoint y: 327, distance: 8.3
click at [392, 333] on span at bounding box center [401, 341] width 66 height 17
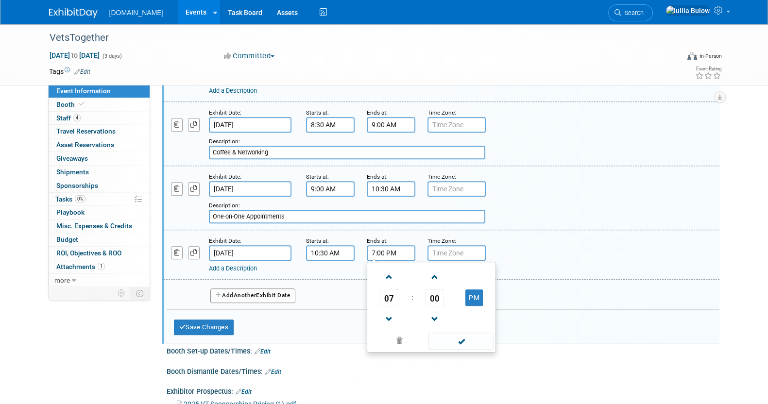
click at [389, 245] on input "7:00 PM" at bounding box center [391, 253] width 49 height 16
click at [390, 269] on span at bounding box center [389, 277] width 17 height 17
click at [386, 269] on span at bounding box center [389, 277] width 17 height 17
drag, startPoint x: 389, startPoint y: 279, endPoint x: 392, endPoint y: 283, distance: 5.3
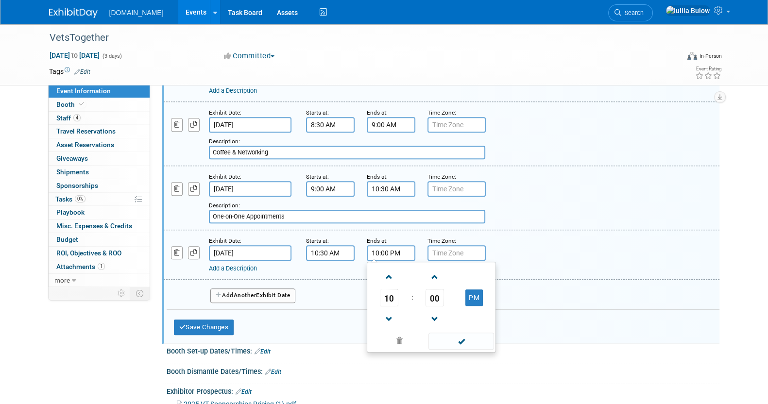
click at [392, 289] on span "10" at bounding box center [389, 297] width 18 height 17
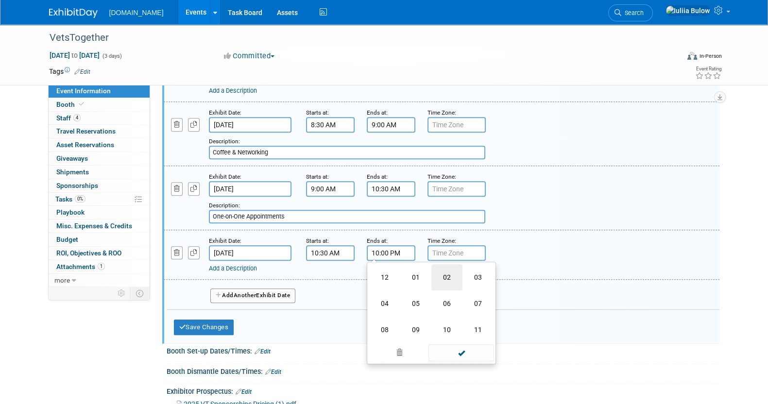
click at [444, 265] on td "02" at bounding box center [446, 277] width 31 height 26
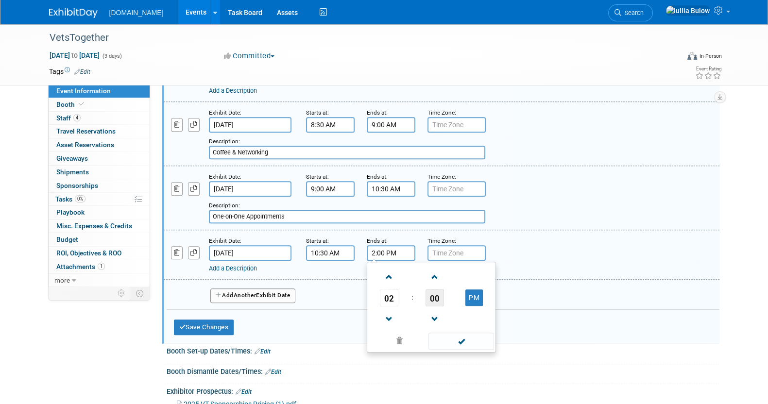
click at [433, 289] on span "00" at bounding box center [434, 297] width 18 height 17
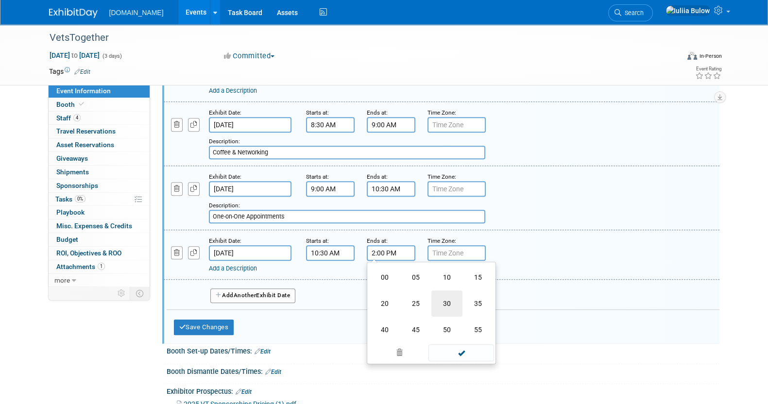
click at [438, 291] on td "30" at bounding box center [446, 303] width 31 height 26
type input "2:30 PM"
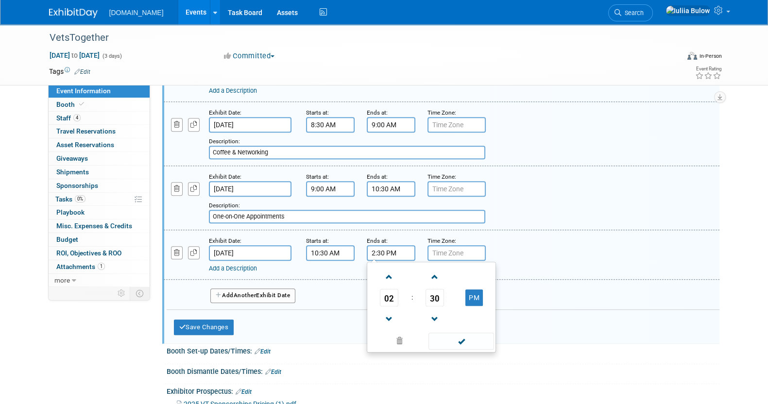
drag, startPoint x: 461, startPoint y: 328, endPoint x: 438, endPoint y: 322, distance: 23.7
click at [460, 333] on span at bounding box center [461, 341] width 66 height 17
click at [243, 265] on link "Add a Description" at bounding box center [233, 268] width 48 height 7
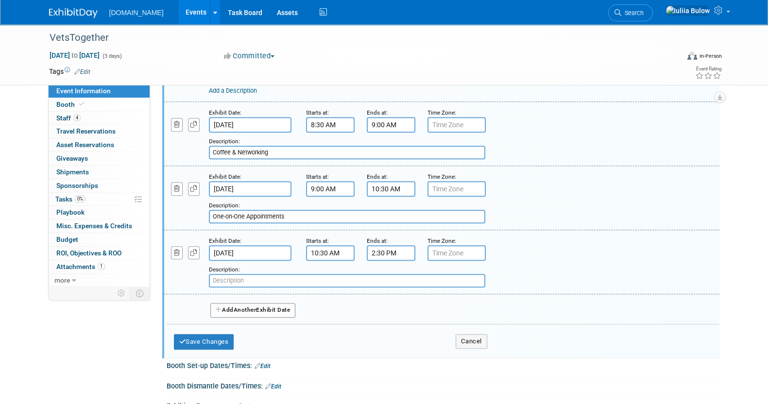
paste input "VetEx Exhibit Hall & Professional Development"
type input "VetEx Exhibit Hall & Professional Development"
click at [228, 303] on button "Add Another Exhibit Date" at bounding box center [252, 310] width 85 height 15
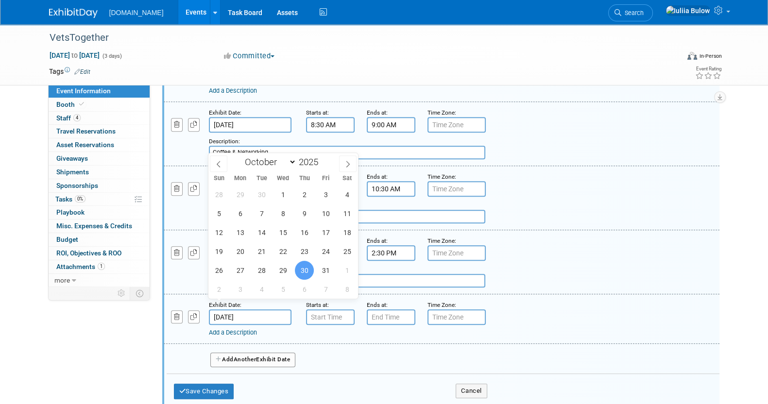
click at [241, 309] on input "Oct 30, 2025" at bounding box center [250, 317] width 83 height 16
click at [281, 271] on span "29" at bounding box center [282, 270] width 19 height 19
type input "Oct 29, 2025"
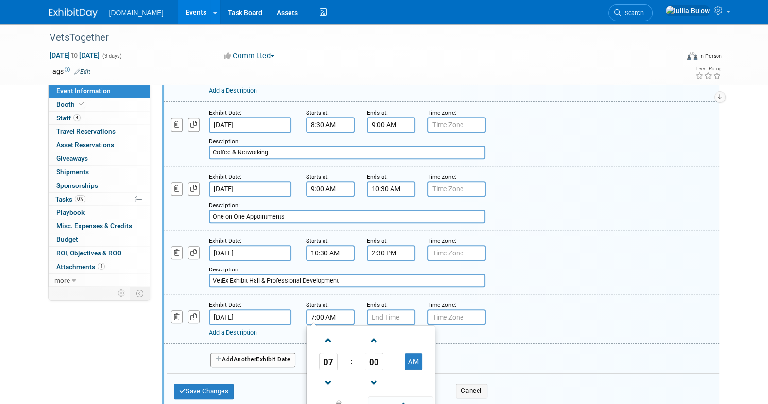
click at [330, 309] on input "7:00 AM" at bounding box center [330, 317] width 49 height 16
click at [329, 355] on span "07" at bounding box center [328, 361] width 18 height 17
click at [383, 333] on td "02" at bounding box center [386, 341] width 31 height 26
click at [365, 354] on span "00" at bounding box center [374, 361] width 18 height 17
click at [355, 380] on td "45" at bounding box center [355, 393] width 31 height 26
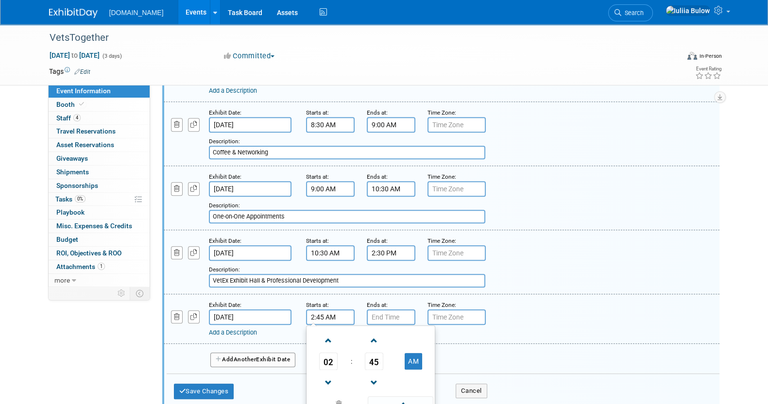
drag, startPoint x: 413, startPoint y: 346, endPoint x: 413, endPoint y: 372, distance: 25.7
click at [414, 353] on button "AM" at bounding box center [413, 361] width 17 height 17
type input "2:45 PM"
drag, startPoint x: 410, startPoint y: 394, endPoint x: 399, endPoint y: 375, distance: 21.8
click at [408, 396] on span at bounding box center [401, 404] width 66 height 17
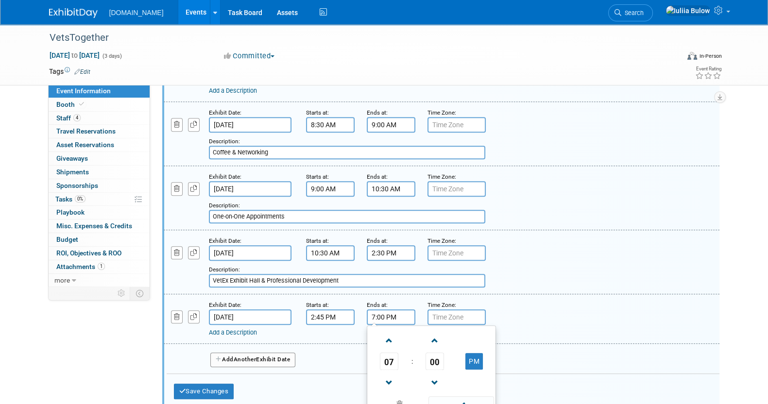
click at [383, 309] on input "7:00 PM" at bounding box center [391, 317] width 49 height 16
click at [389, 353] on span "07" at bounding box center [389, 361] width 18 height 17
click at [473, 328] on td "03" at bounding box center [477, 341] width 31 height 26
click at [433, 353] on span "00" at bounding box center [434, 361] width 18 height 17
click at [418, 380] on td "45" at bounding box center [415, 393] width 31 height 26
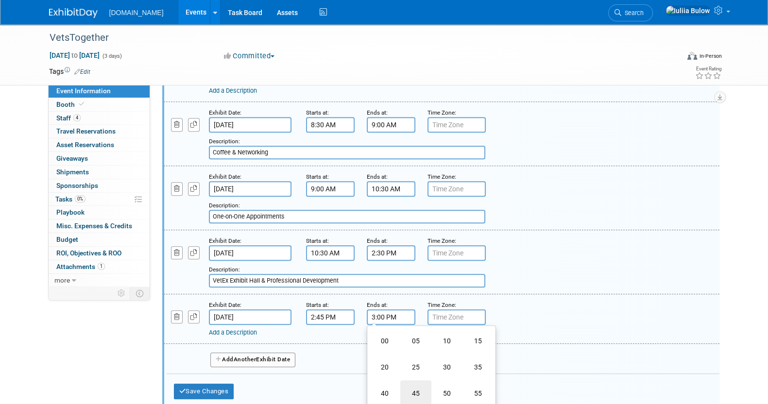
type input "3:45 PM"
click at [455, 396] on span at bounding box center [461, 404] width 66 height 17
click at [245, 329] on link "Add a Description" at bounding box center [233, 332] width 48 height 7
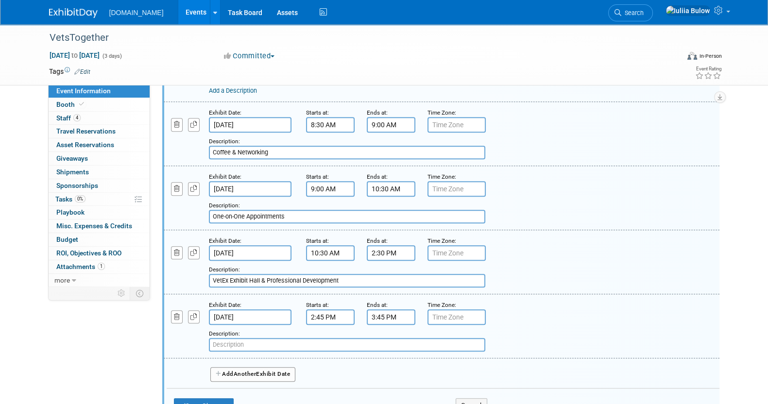
paste input "One-on-One Appointments"
type input "One-on-One Appointments"
click at [265, 367] on button "Add Another Exhibit Date" at bounding box center [252, 374] width 85 height 15
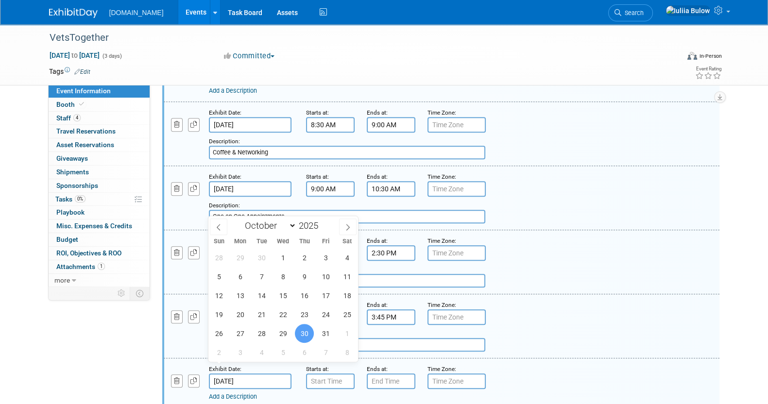
click at [238, 374] on input "Oct 30, 2025" at bounding box center [250, 382] width 83 height 16
click at [287, 330] on span "29" at bounding box center [282, 333] width 19 height 19
type input "Oct 29, 2025"
click at [642, 254] on div "Add a Description Description: VetEx Exhibit Hall & Professional Development" at bounding box center [441, 262] width 570 height 52
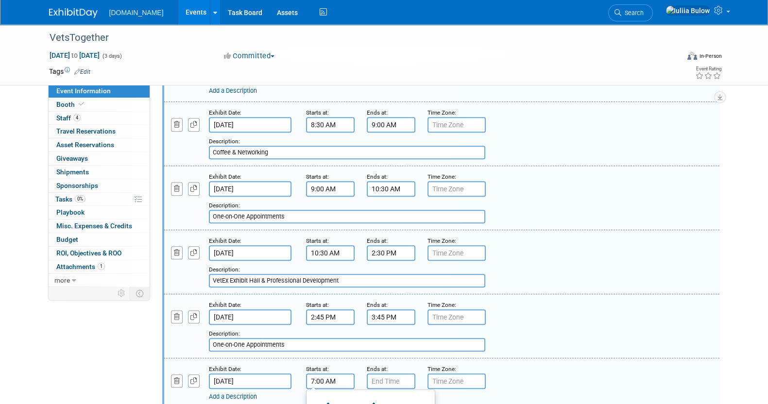
click at [325, 374] on input "7:00 AM" at bounding box center [330, 382] width 49 height 16
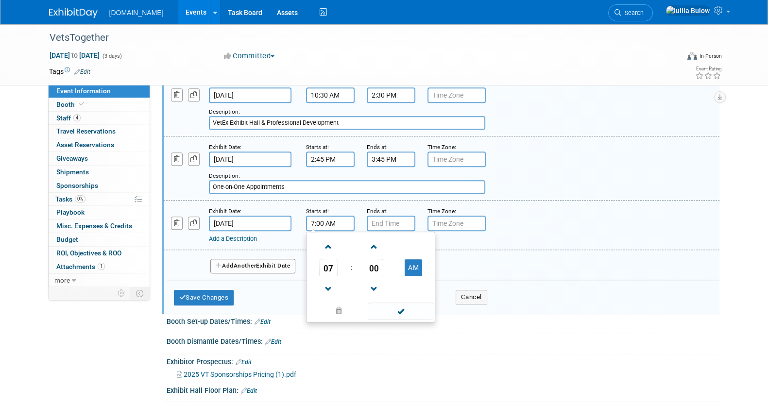
scroll to position [1032, 0]
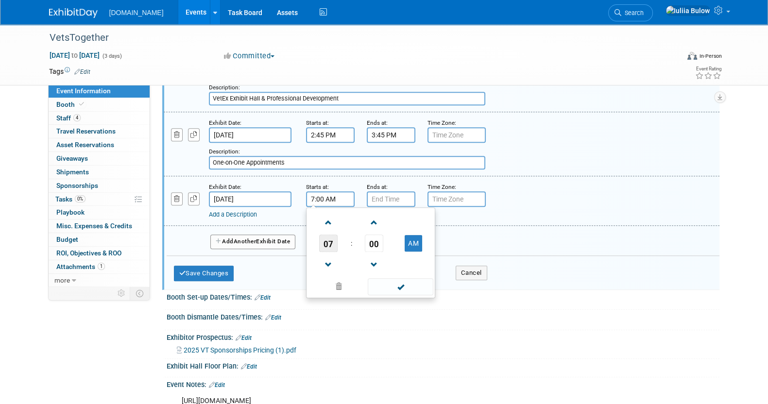
click at [331, 235] on span "07" at bounding box center [328, 243] width 18 height 17
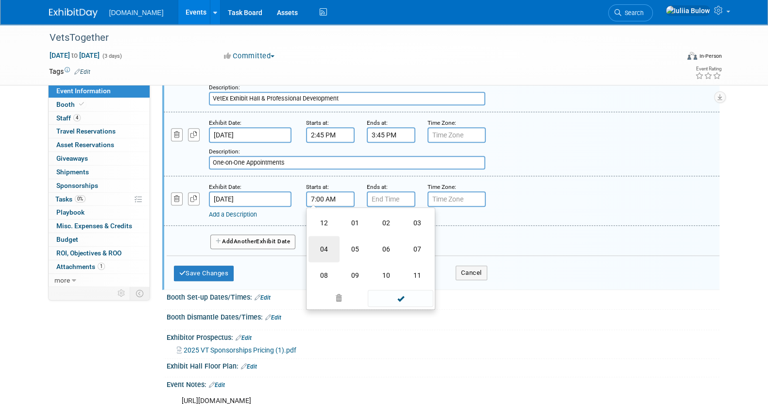
click at [315, 236] on td "04" at bounding box center [323, 249] width 31 height 26
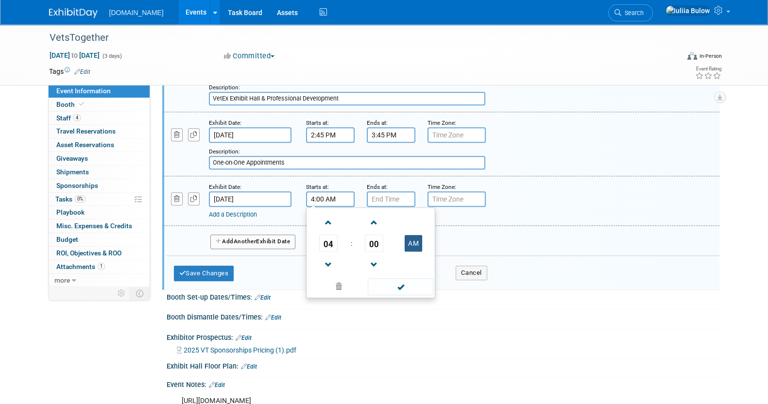
click at [413, 235] on button "AM" at bounding box center [413, 243] width 17 height 17
type input "4:00 PM"
click at [383, 191] on input "7:00 PM" at bounding box center [391, 199] width 49 height 16
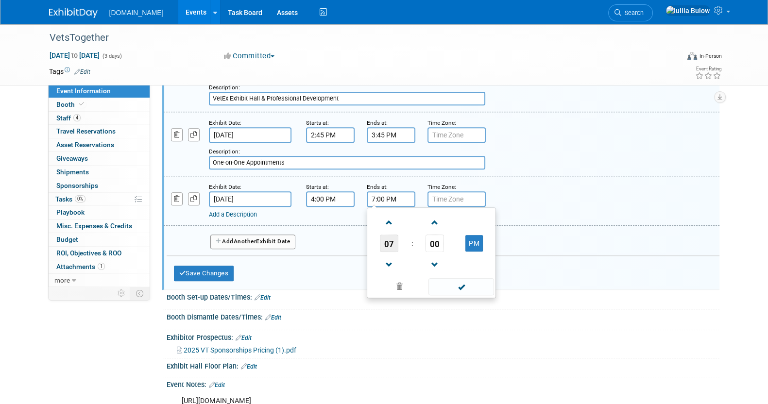
click at [388, 235] on span "07" at bounding box center [389, 243] width 18 height 17
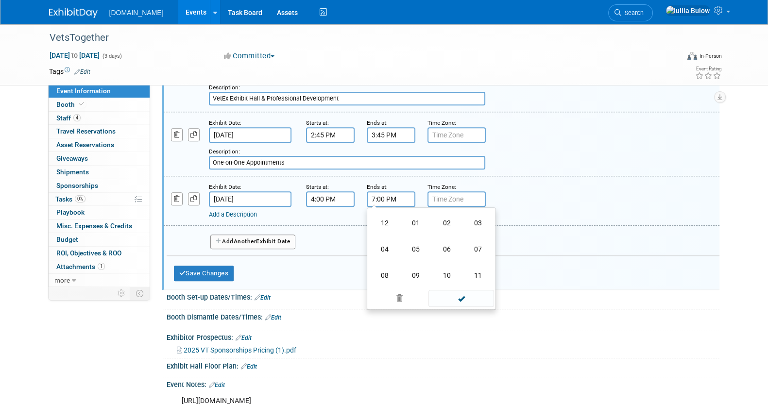
click at [412, 236] on td "05" at bounding box center [415, 249] width 31 height 26
type input "5:00 PM"
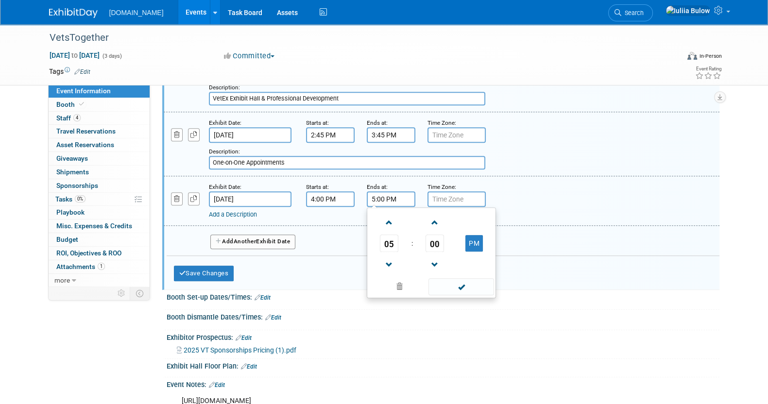
drag, startPoint x: 463, startPoint y: 269, endPoint x: 457, endPoint y: 267, distance: 6.6
click at [461, 278] on span at bounding box center [461, 286] width 66 height 17
click at [250, 211] on link "Add a Description" at bounding box center [233, 214] width 48 height 7
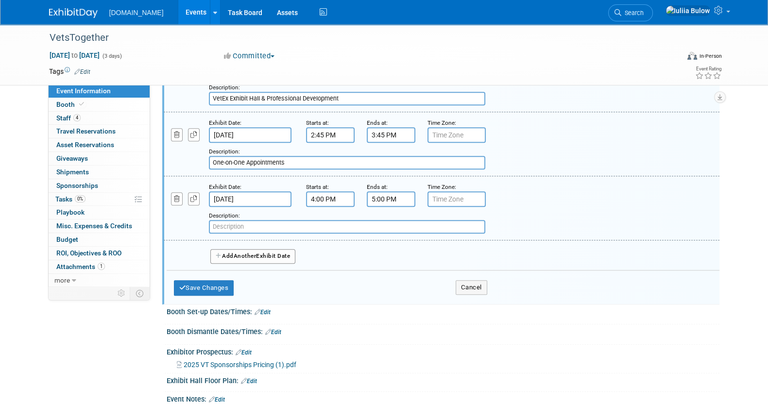
paste input "Nicole Kidman Keynote Speaker"
type input "Nicole Kidman Keynote Speaker"
click at [215, 280] on button "Save Changes" at bounding box center [204, 288] width 60 height 16
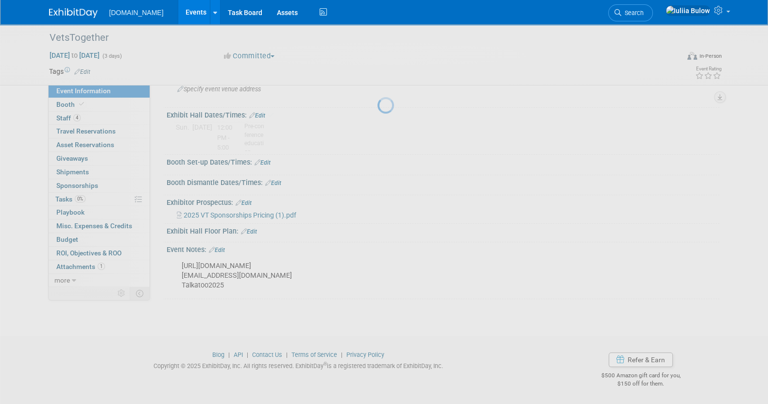
scroll to position [52, 0]
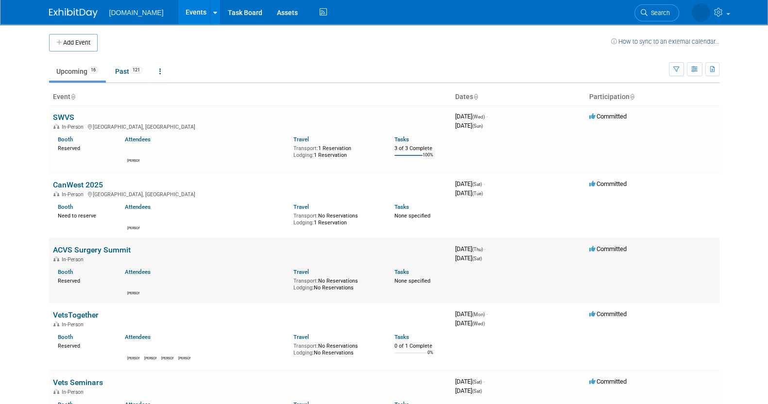
click at [96, 245] on link "ACVS Surgery Summit" at bounding box center [92, 249] width 78 height 9
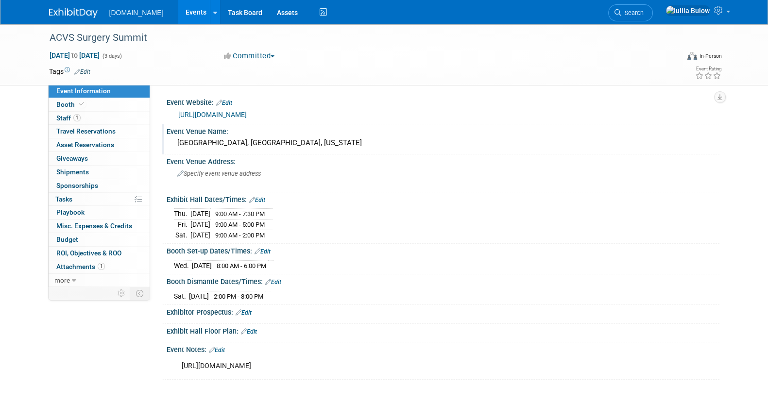
click at [338, 142] on div "Seattle Convention Center, Seattle, Washington" at bounding box center [443, 143] width 538 height 15
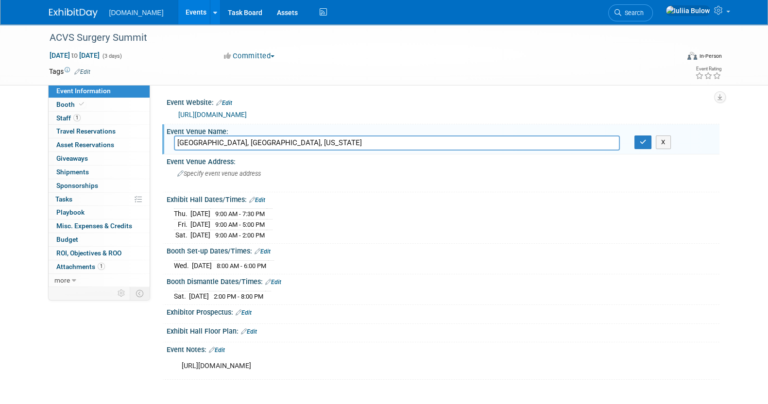
drag, startPoint x: 338, startPoint y: 143, endPoint x: 151, endPoint y: 147, distance: 186.6
click at [151, 147] on div "Event Website: Edit https://www.conferenceharvester.com/harvester2expw/home.asp…" at bounding box center [434, 186] width 569 height 202
click at [576, 286] on div "Sat. Oct 25, 2025 2:00 PM - 8:00 PM Save Changes Cancel" at bounding box center [443, 294] width 553 height 17
click at [233, 166] on div "Specify event venue address" at bounding box center [282, 177] width 216 height 22
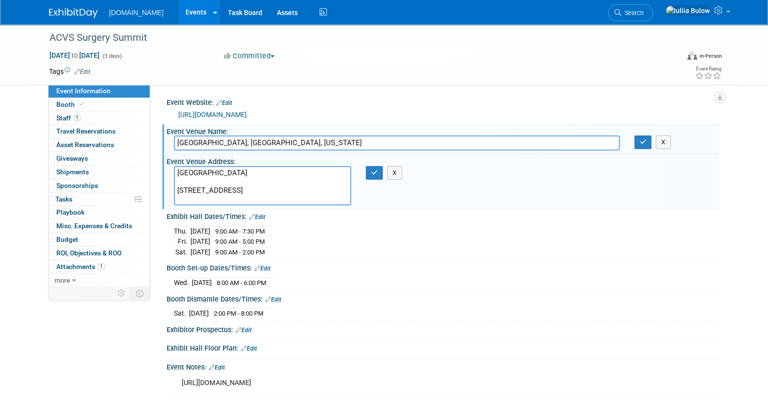
type textarea "Seattle Convention Center 705 Pike Street Seattle, WA 98101"
drag, startPoint x: 370, startPoint y: 179, endPoint x: 377, endPoint y: 172, distance: 10.3
click at [376, 173] on div "Seattle Convention Center 705 Pike Street Seattle, WA 98101 X" at bounding box center [282, 185] width 230 height 39
click at [376, 171] on icon "button" at bounding box center [374, 173] width 7 height 6
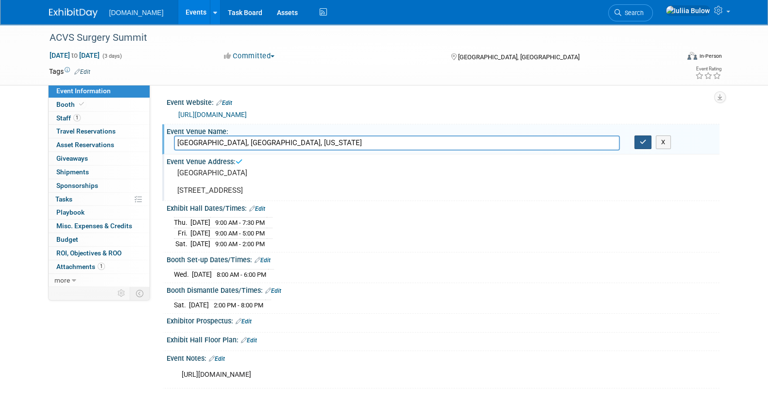
click at [648, 142] on button "button" at bounding box center [642, 143] width 17 height 14
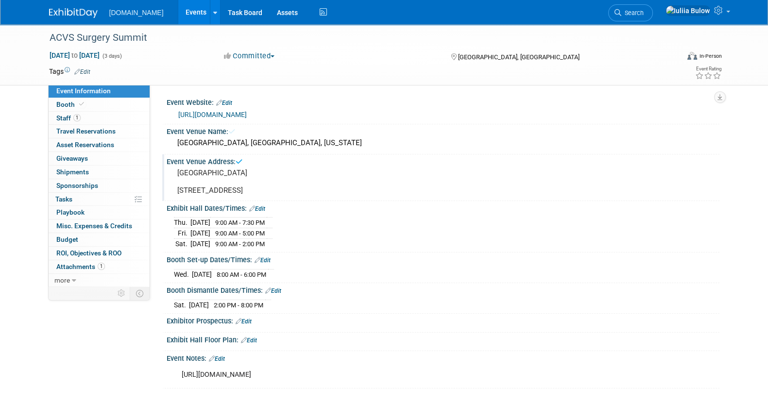
drag, startPoint x: 644, startPoint y: 143, endPoint x: 619, endPoint y: 173, distance: 39.0
click at [644, 143] on div "Seattle Convention Center, Seattle, Washington" at bounding box center [443, 143] width 538 height 15
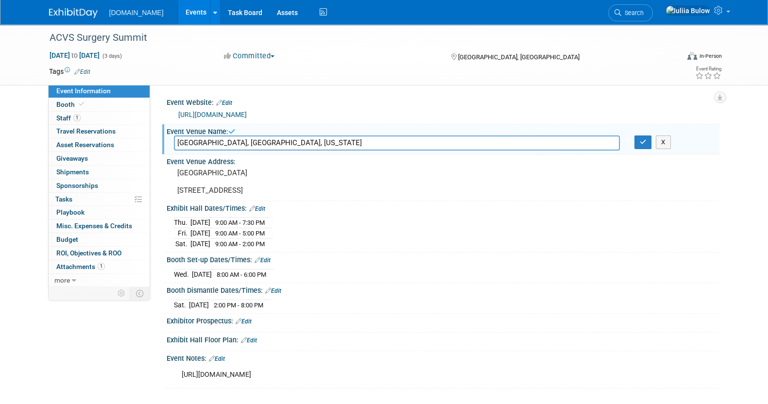
click at [673, 321] on div "Exhibitor Prospectus: Edit" at bounding box center [443, 320] width 553 height 13
click at [647, 141] on button "button" at bounding box center [642, 143] width 17 height 14
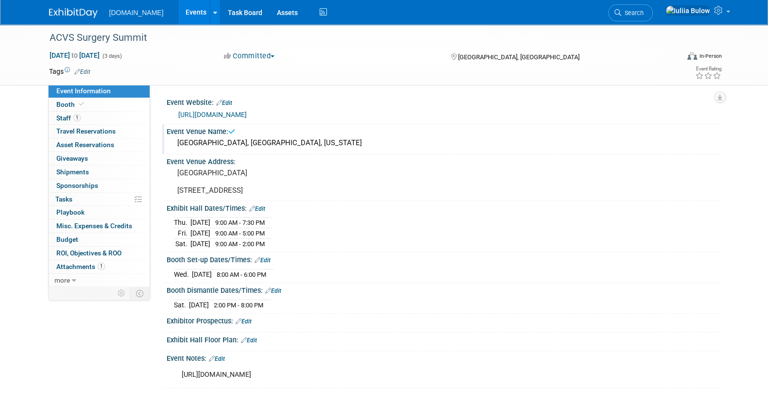
click at [247, 111] on link "https://www.conferenceharvester.com/harvester2expw/home.asp#" at bounding box center [212, 115] width 68 height 8
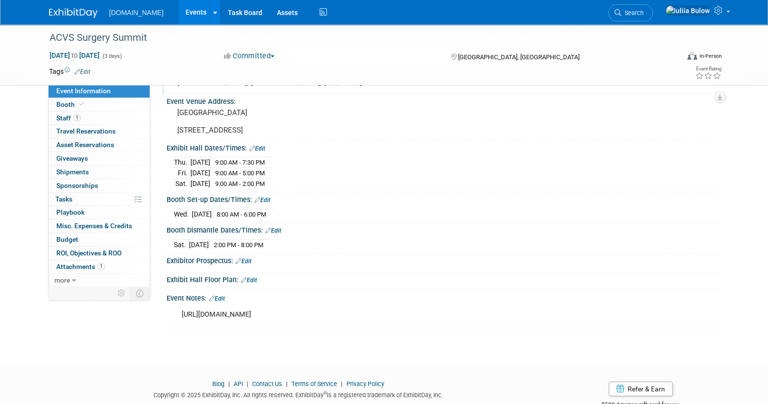
click at [251, 284] on link "Edit" at bounding box center [249, 280] width 16 height 7
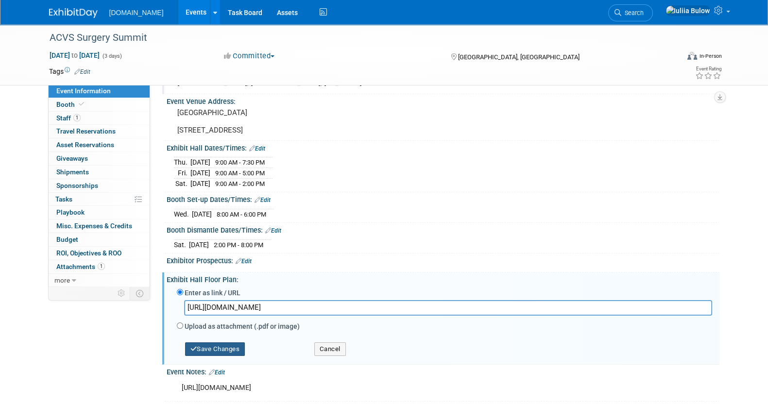
type input "https://www.conferenceharvester.com/floorplan/v2/index.asp?EventKey=ZWNJDUBC&Go…"
drag, startPoint x: 237, startPoint y: 352, endPoint x: 244, endPoint y: 352, distance: 7.3
click at [240, 352] on button "Save Changes" at bounding box center [215, 349] width 60 height 14
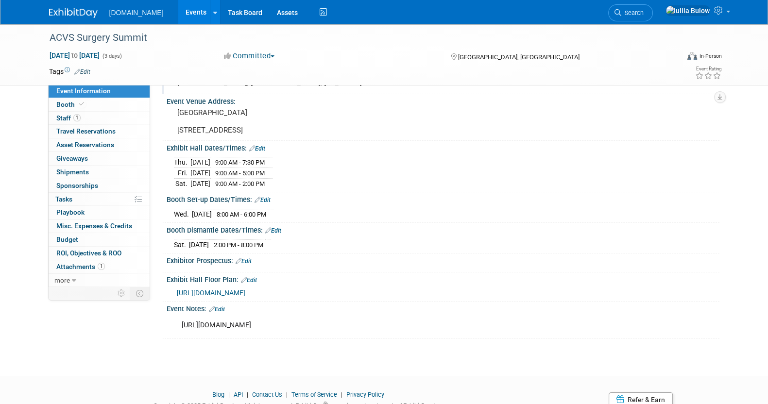
click at [250, 262] on div "Exhibitor Prospectus: Edit" at bounding box center [443, 260] width 553 height 13
click at [251, 265] on link "Edit" at bounding box center [244, 261] width 16 height 7
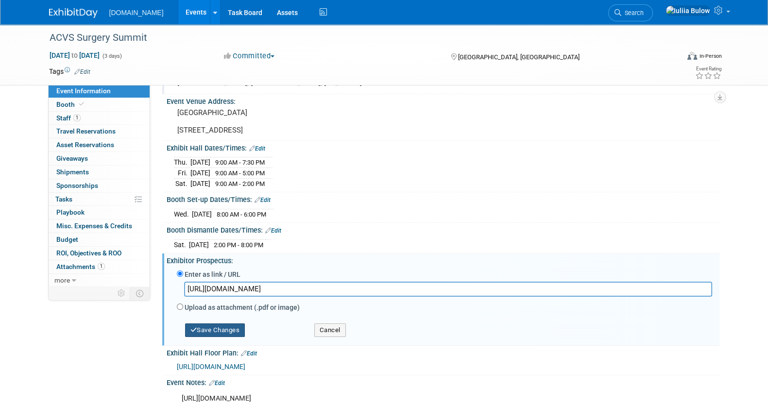
type input "https://www.acvs.org/prospectus/"
click at [224, 332] on button "Save Changes" at bounding box center [215, 330] width 60 height 14
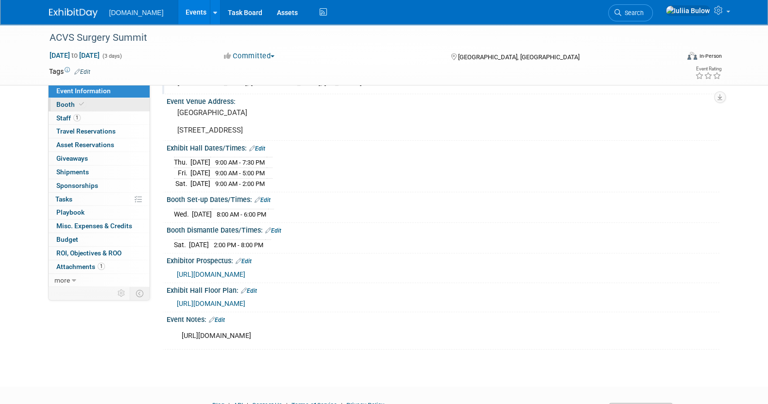
click at [83, 103] on span at bounding box center [81, 104] width 9 height 7
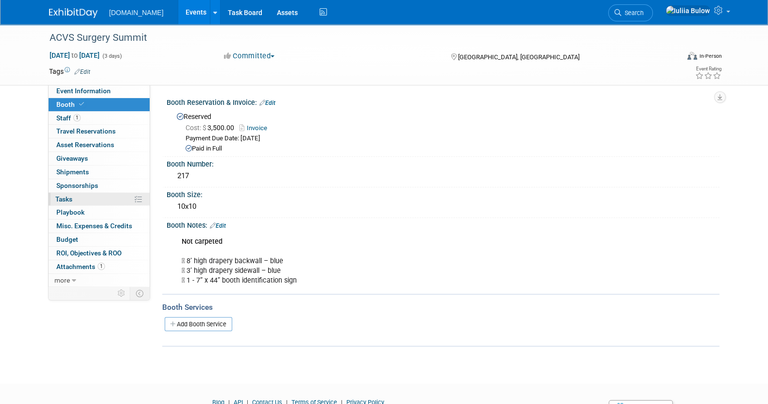
click at [83, 199] on link "0% Tasks 0%" at bounding box center [99, 199] width 101 height 13
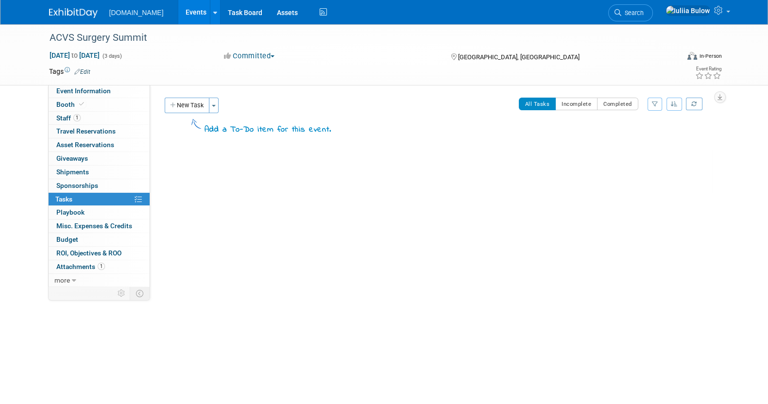
click at [199, 99] on button "New Task" at bounding box center [187, 106] width 45 height 16
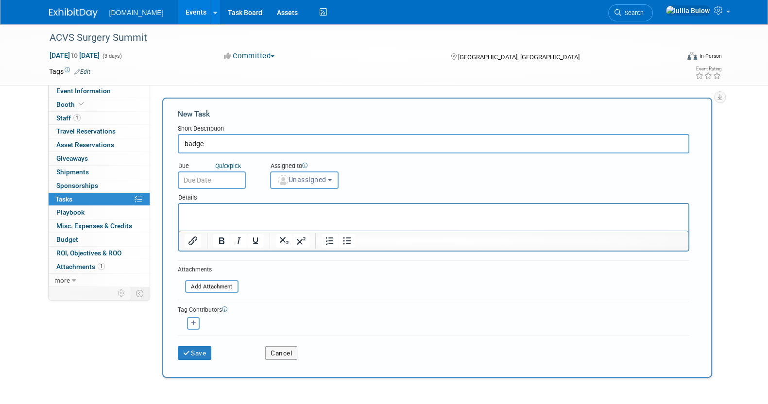
type input "badge"
click at [189, 359] on div "Save Cancel" at bounding box center [433, 351] width 511 height 31
click at [190, 355] on button "Save" at bounding box center [195, 353] width 34 height 14
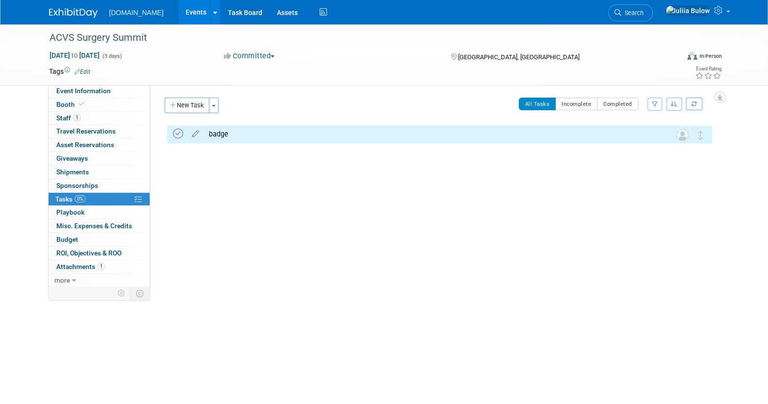
click at [173, 134] on icon at bounding box center [178, 134] width 10 height 10
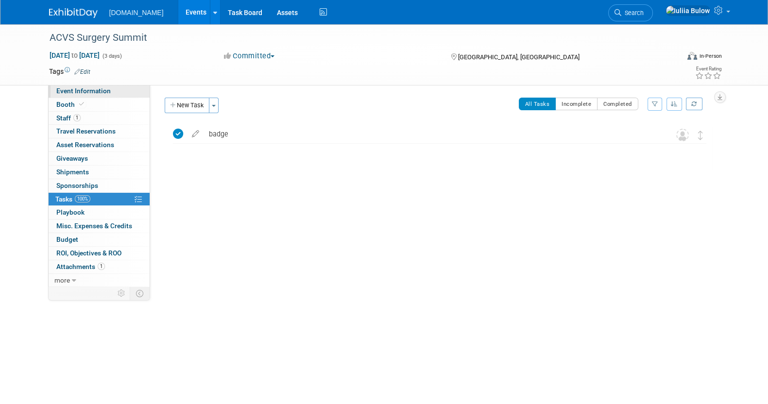
click at [81, 95] on link "Event Information" at bounding box center [99, 91] width 101 height 13
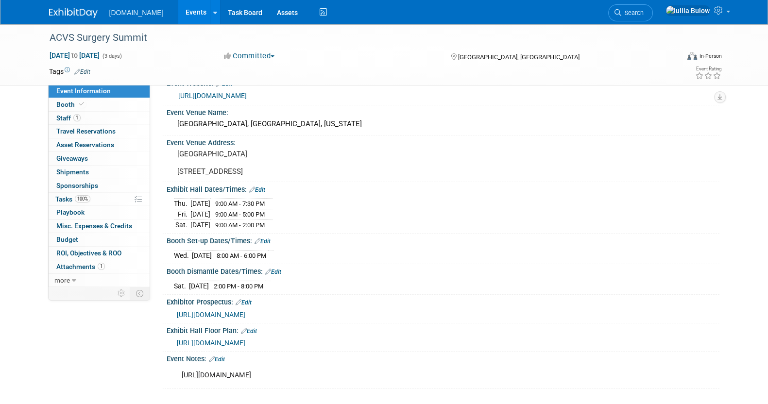
scroll to position [29, 0]
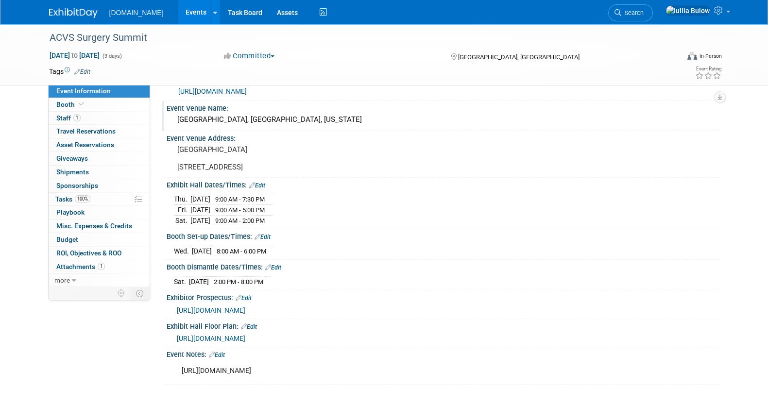
click at [338, 113] on div "Seattle Convention Center, Seattle, Washington" at bounding box center [443, 119] width 538 height 15
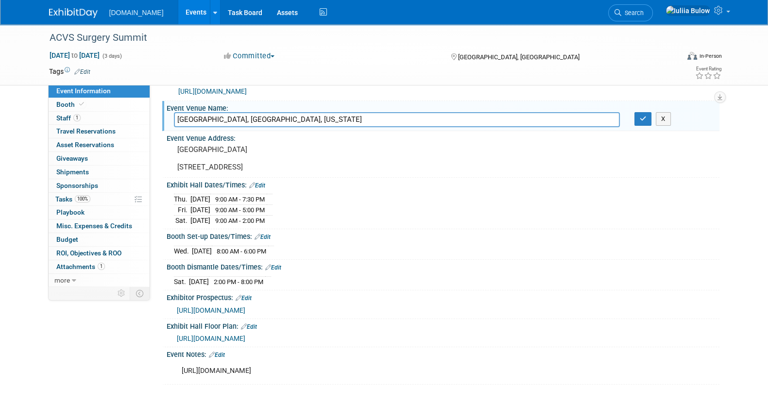
drag, startPoint x: 347, startPoint y: 111, endPoint x: 203, endPoint y: 110, distance: 144.3
click at [203, 112] on input "Seattle Convention Center, Seattle, Washington" at bounding box center [397, 119] width 446 height 15
click at [241, 176] on div "Event Venue Address: Seattle Convention Center 705 Pike Street Seattle, WA 98101" at bounding box center [440, 154] width 557 height 46
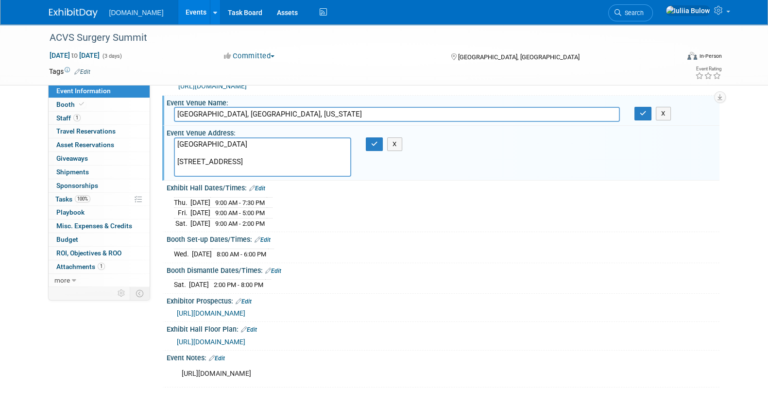
scroll to position [11, 0]
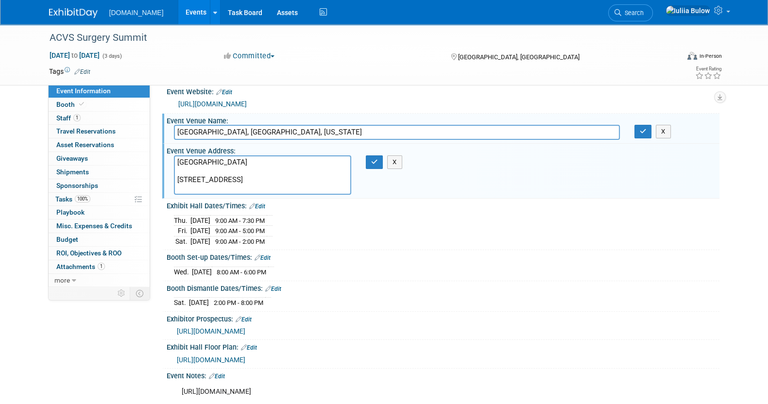
drag, startPoint x: 247, startPoint y: 181, endPoint x: 158, endPoint y: 169, distance: 90.2
click at [158, 169] on div "Event Website: Edit https://www.conferenceharvester.com/harvester2expw/home.asp…" at bounding box center [434, 175] width 569 height 202
drag, startPoint x: 238, startPoint y: 186, endPoint x: 169, endPoint y: 161, distance: 73.3
click at [169, 161] on div "Seattle Convention Center 705 Pike Street Seattle, WA 98101" at bounding box center [263, 174] width 192 height 39
click at [400, 159] on button "X" at bounding box center [394, 162] width 15 height 14
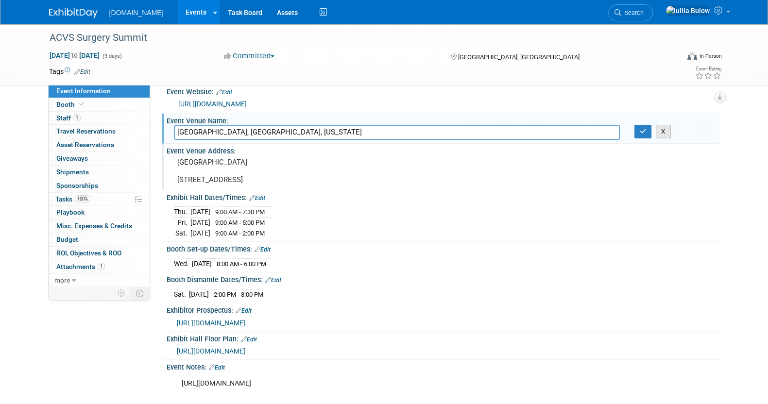
click at [665, 128] on button "X" at bounding box center [663, 132] width 15 height 14
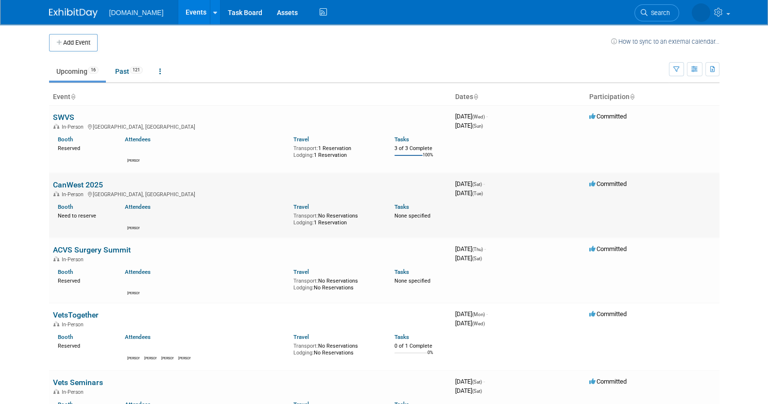
click at [88, 187] on link "CanWest 2025" at bounding box center [78, 184] width 50 height 9
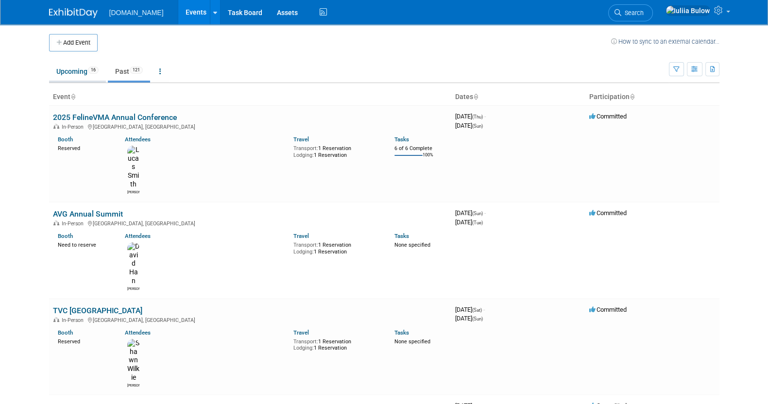
click at [71, 66] on link "Upcoming 16" at bounding box center [77, 71] width 57 height 18
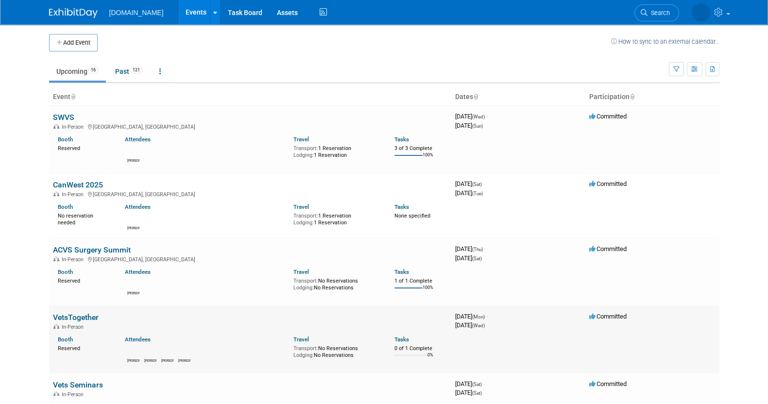
click at [85, 317] on link "VetsTogether" at bounding box center [76, 317] width 46 height 9
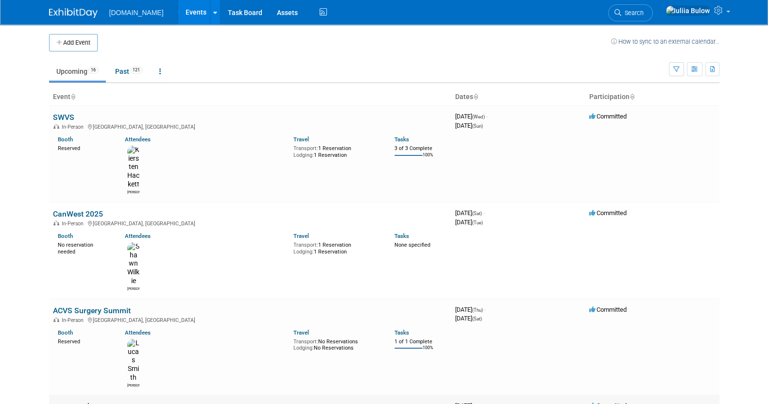
click at [79, 402] on link "VetsTogether" at bounding box center [76, 406] width 46 height 9
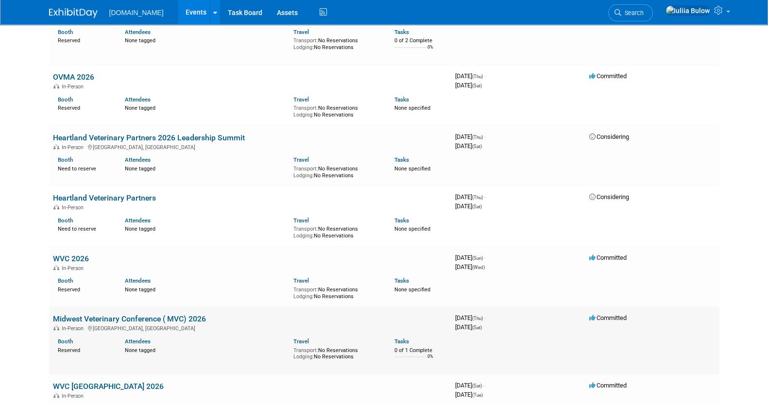
scroll to position [589, 0]
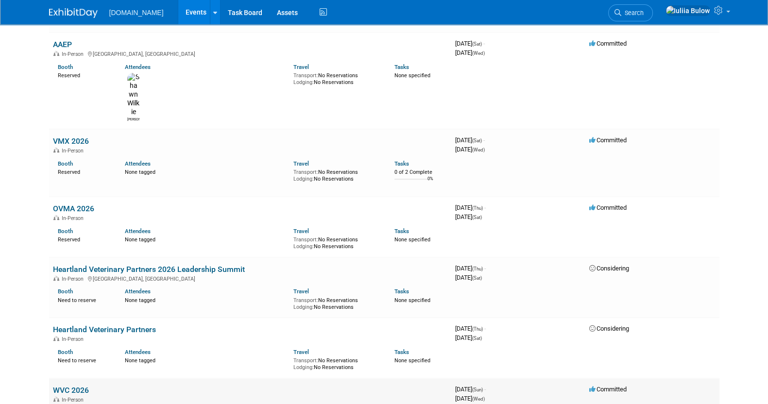
scroll to position [528, 0]
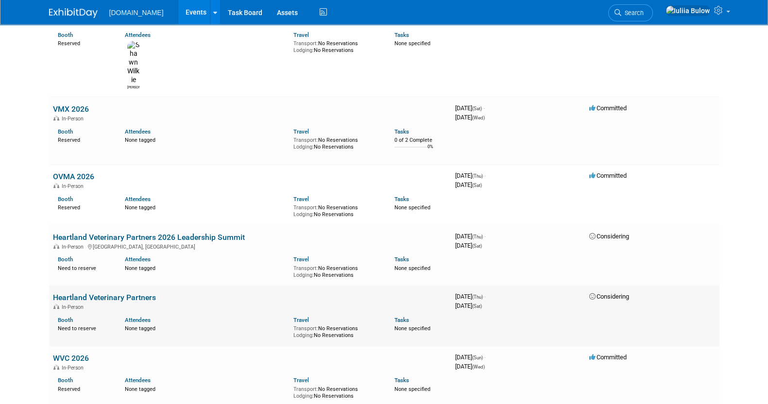
scroll to position [589, 0]
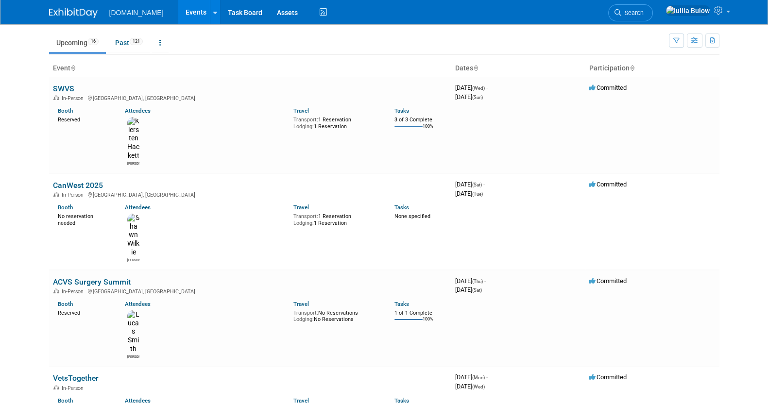
scroll to position [0, 0]
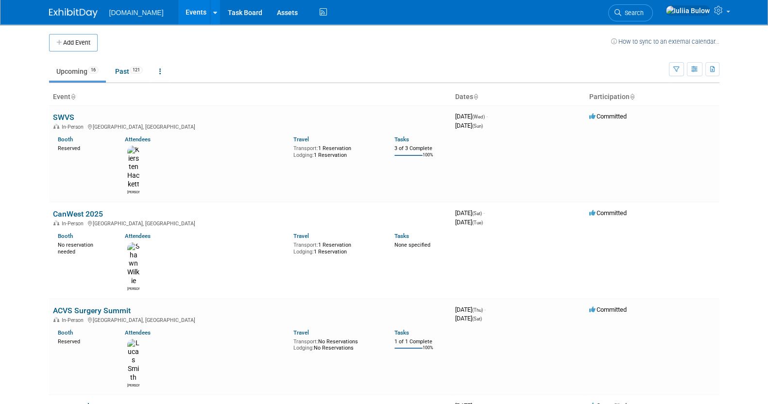
click at [70, 74] on link "Upcoming 16" at bounding box center [77, 71] width 57 height 18
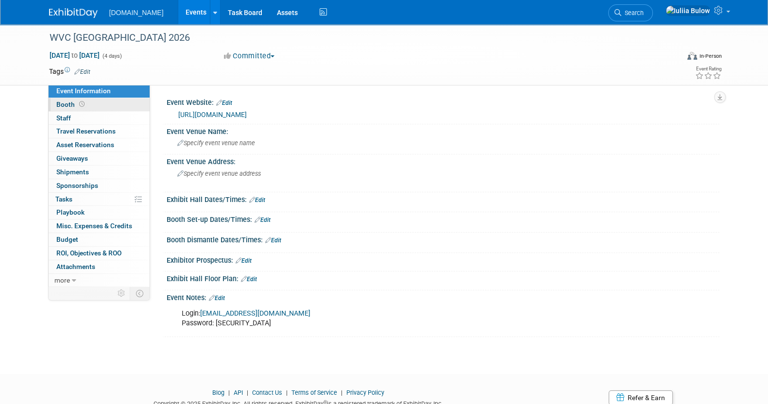
click at [81, 102] on icon at bounding box center [81, 104] width 5 height 5
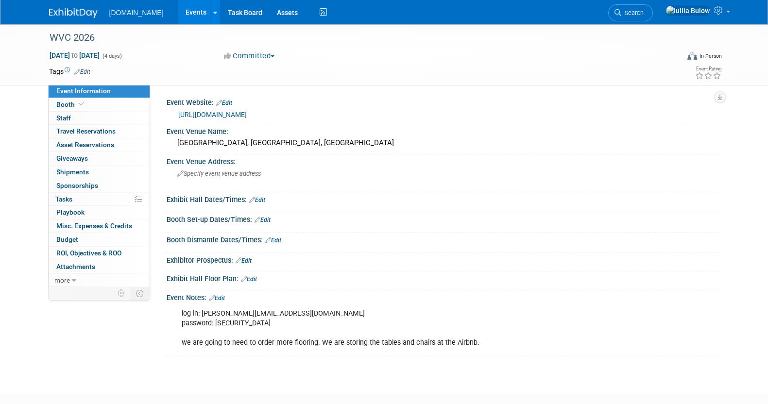
click at [87, 96] on link "Event Information" at bounding box center [99, 91] width 101 height 13
click at [91, 105] on link "Booth" at bounding box center [99, 104] width 101 height 13
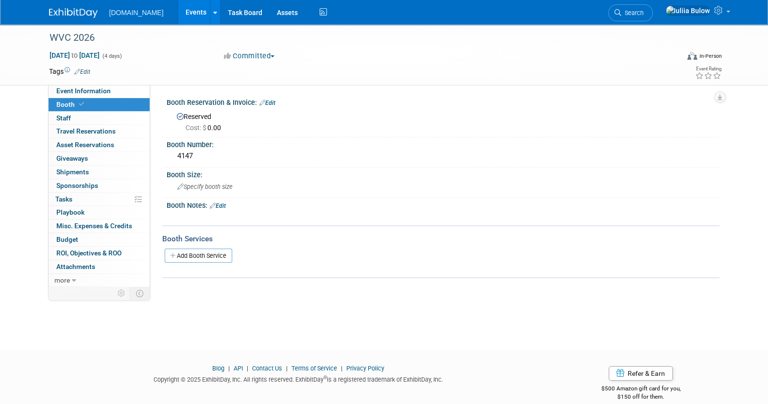
click at [267, 104] on link "Edit" at bounding box center [267, 103] width 16 height 7
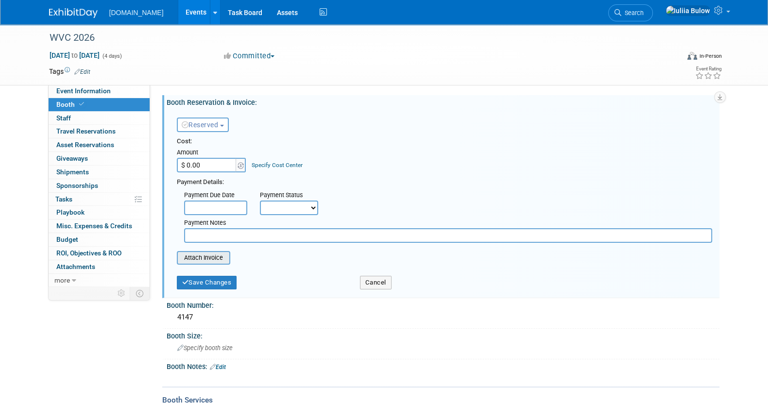
click at [199, 260] on input "file" at bounding box center [172, 258] width 116 height 12
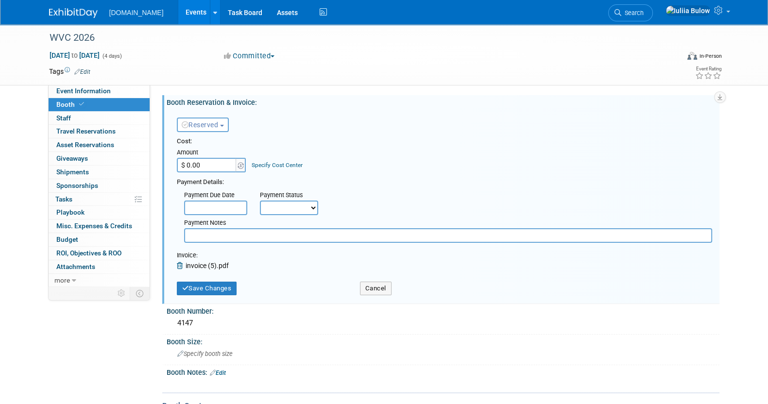
click at [203, 165] on input "$ 0.00" at bounding box center [207, 165] width 61 height 15
type input "$ 25,200.00"
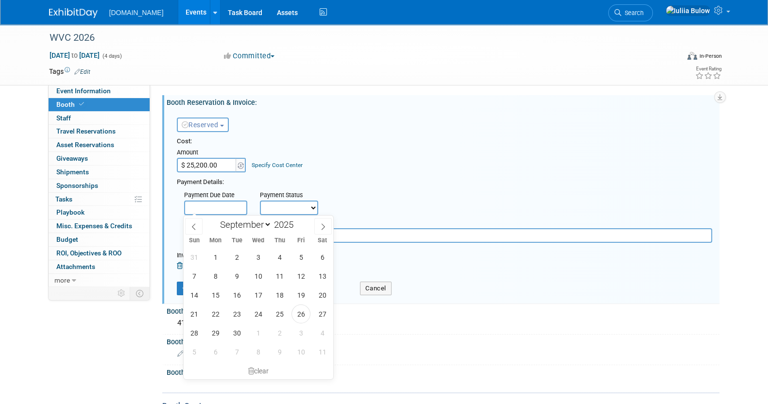
click at [219, 204] on input "text" at bounding box center [215, 208] width 63 height 15
click at [270, 223] on select "January February March April May June July August September October November De…" at bounding box center [244, 225] width 56 height 12
select select "5"
click at [216, 219] on select "January February March April May June July August September October November De…" at bounding box center [244, 225] width 56 height 12
click at [209, 330] on span "30" at bounding box center [215, 332] width 19 height 19
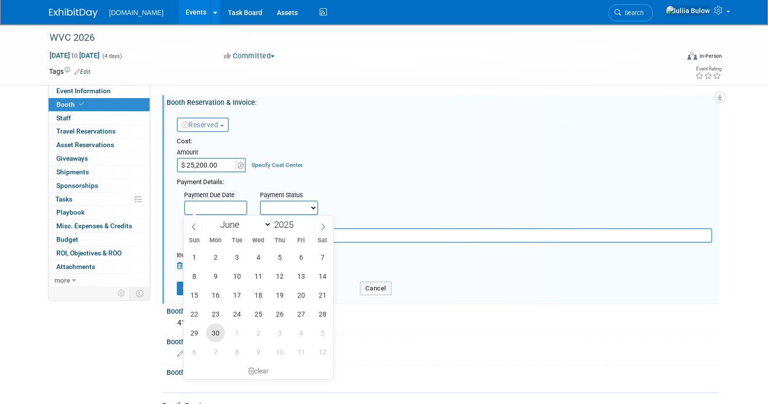
type input "[DATE]"
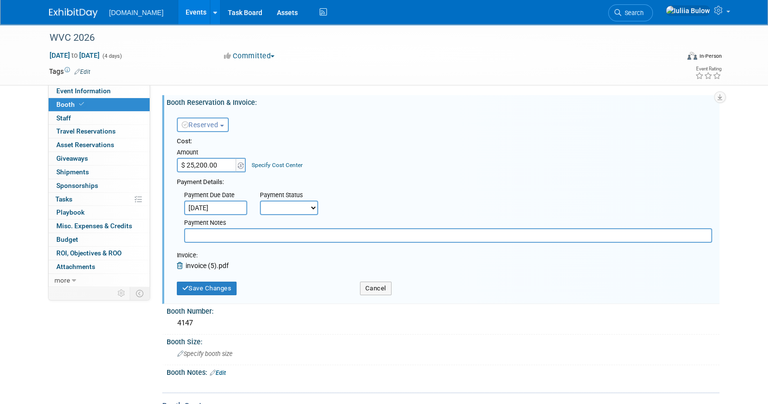
drag, startPoint x: 302, startPoint y: 209, endPoint x: 304, endPoint y: 195, distance: 14.2
click at [304, 195] on div "Payment Status" at bounding box center [292, 196] width 65 height 10
click at [301, 210] on select "Not Paid Yet Partially Paid Paid in Full" at bounding box center [289, 208] width 58 height 15
select select "1"
click at [260, 201] on select "Not Paid Yet Partially Paid Paid in Full" at bounding box center [289, 208] width 58 height 15
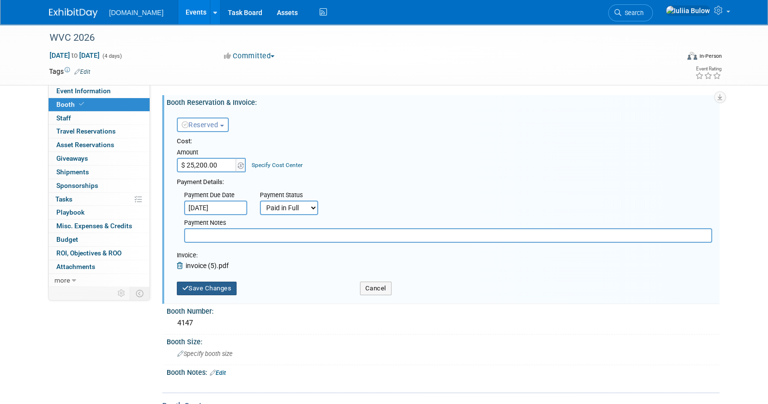
click at [221, 287] on button "Save Changes" at bounding box center [207, 289] width 60 height 14
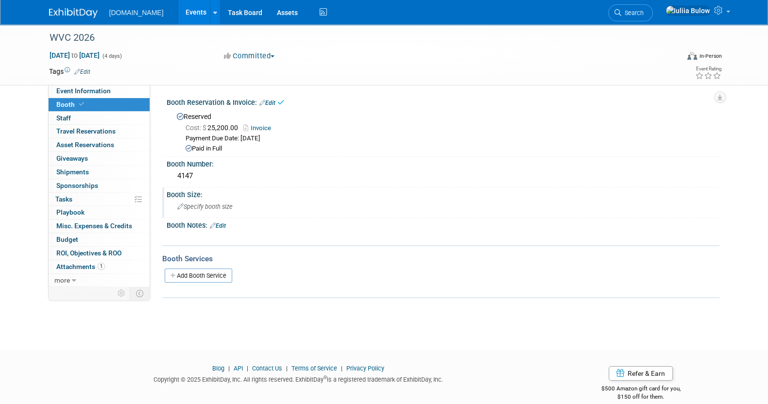
click at [204, 203] on span "Specify booth size" at bounding box center [204, 206] width 55 height 7
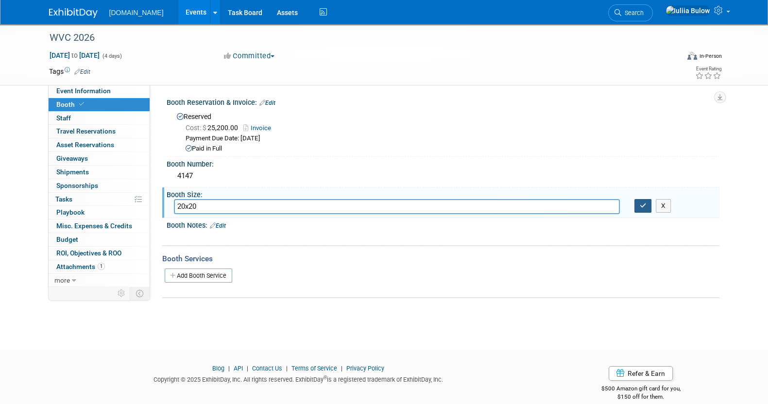
type input "20x20"
click at [642, 199] on button "button" at bounding box center [642, 206] width 17 height 14
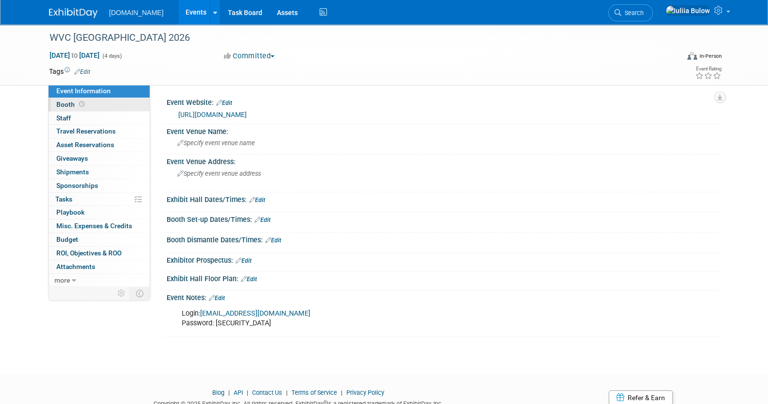
click at [91, 104] on link "Booth" at bounding box center [99, 104] width 101 height 13
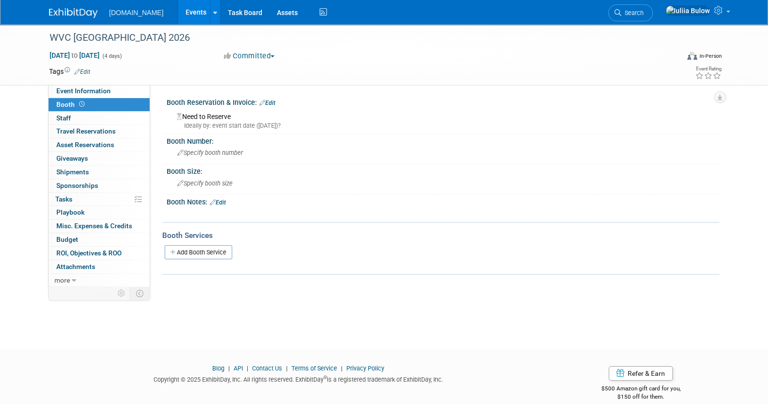
click at [270, 100] on link "Edit" at bounding box center [267, 103] width 16 height 7
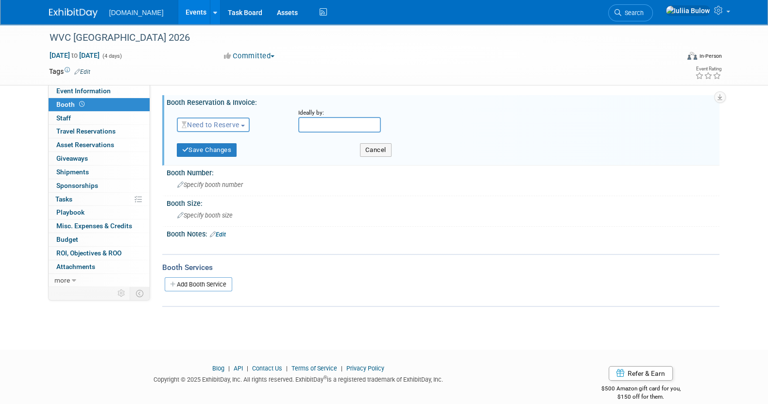
click at [231, 127] on span "Need to Reserve" at bounding box center [211, 125] width 58 height 8
click at [223, 148] on link "Reserved" at bounding box center [229, 155] width 104 height 14
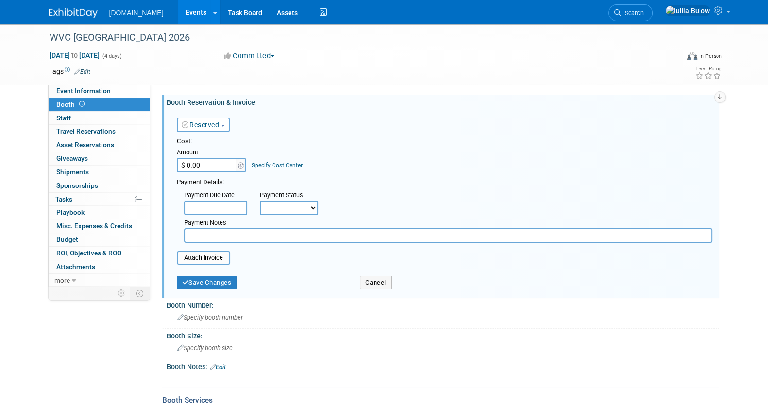
click at [211, 168] on input "$ 0.00" at bounding box center [207, 165] width 61 height 15
type input "$ 3,700.00"
click at [211, 204] on input "text" at bounding box center [215, 208] width 63 height 15
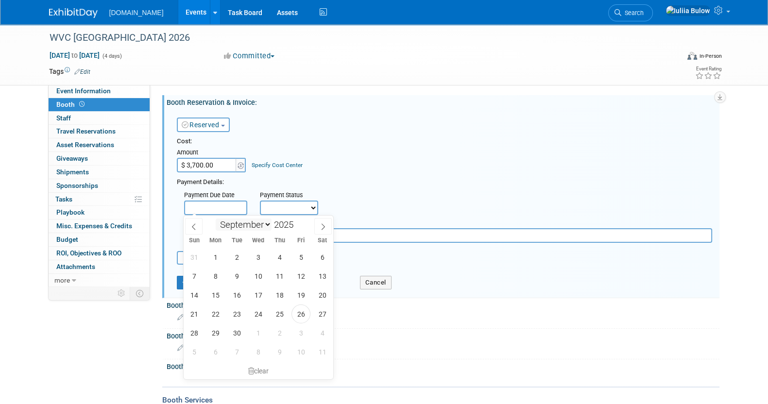
click at [259, 225] on select "January February March April May June July August September October November De…" at bounding box center [244, 225] width 56 height 12
select select "5"
click at [216, 219] on select "January February March April May June July August September October November De…" at bounding box center [244, 225] width 56 height 12
click at [214, 328] on span "30" at bounding box center [215, 332] width 19 height 19
type input "[DATE]"
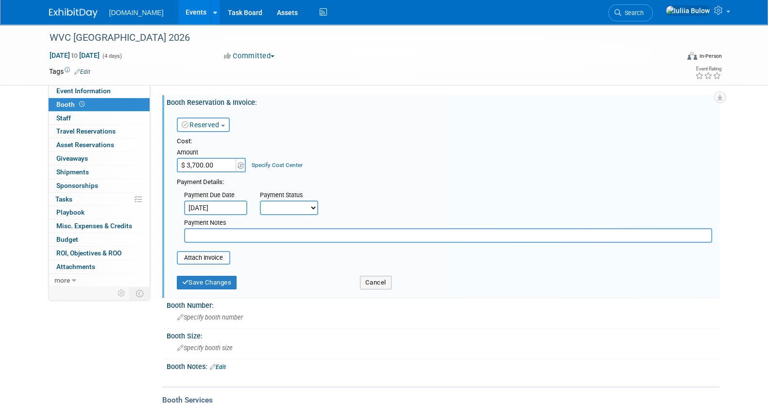
click at [305, 203] on select "Not Paid Yet Partially Paid Paid in Full" at bounding box center [289, 208] width 58 height 15
select select "1"
click at [260, 201] on select "Not Paid Yet Partially Paid Paid in Full" at bounding box center [289, 208] width 58 height 15
click at [191, 255] on input "file" at bounding box center [172, 258] width 116 height 12
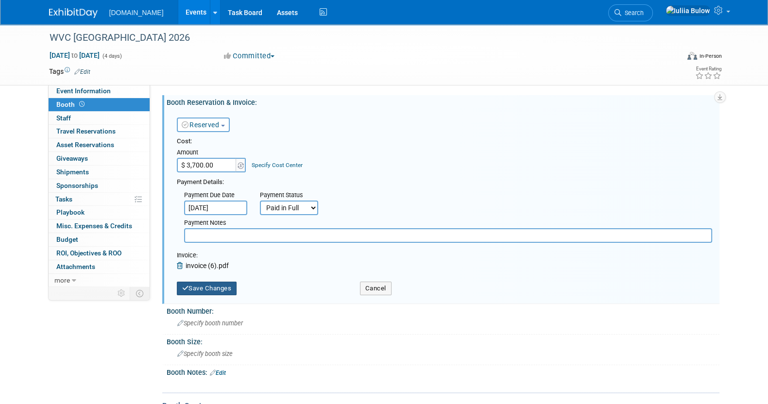
click at [214, 290] on button "Save Changes" at bounding box center [207, 289] width 60 height 14
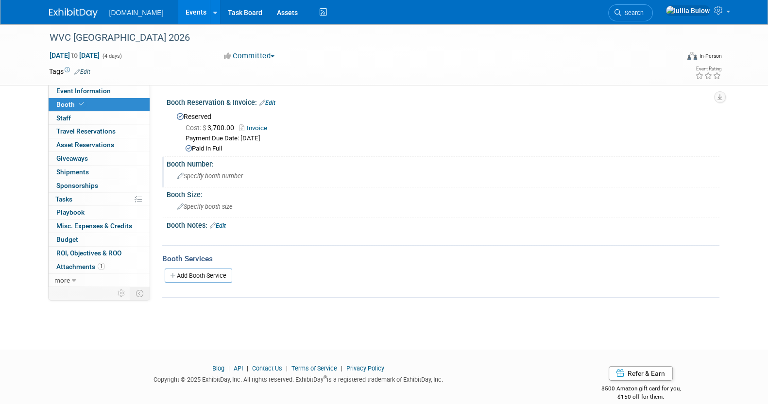
click at [213, 177] on span "Specify booth number" at bounding box center [210, 175] width 66 height 7
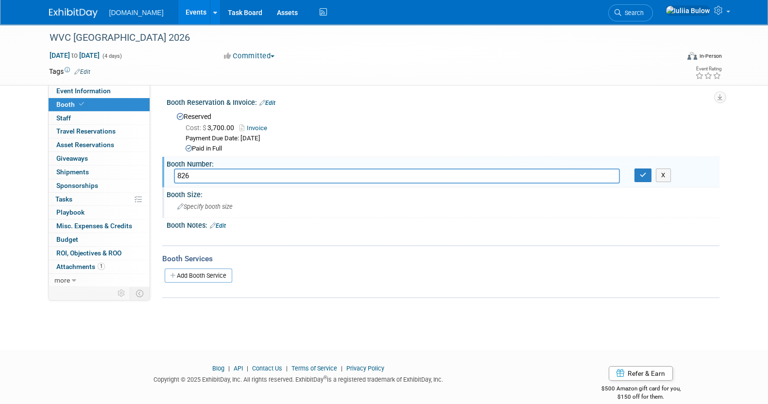
type input "826"
click at [233, 210] on div "Specify booth size" at bounding box center [443, 206] width 538 height 15
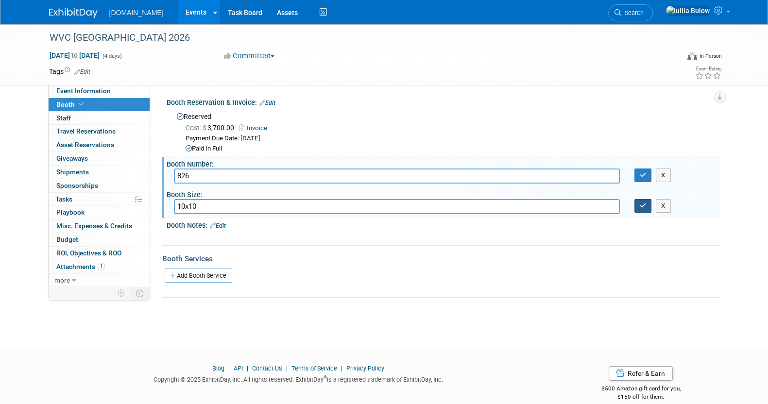
type input "10x10"
click at [639, 202] on button "button" at bounding box center [642, 206] width 17 height 14
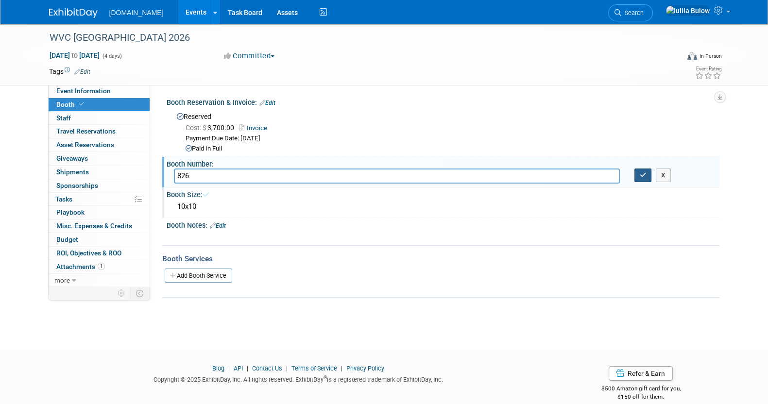
click at [640, 178] on button "button" at bounding box center [642, 176] width 17 height 14
